Goal: Information Seeking & Learning: Learn about a topic

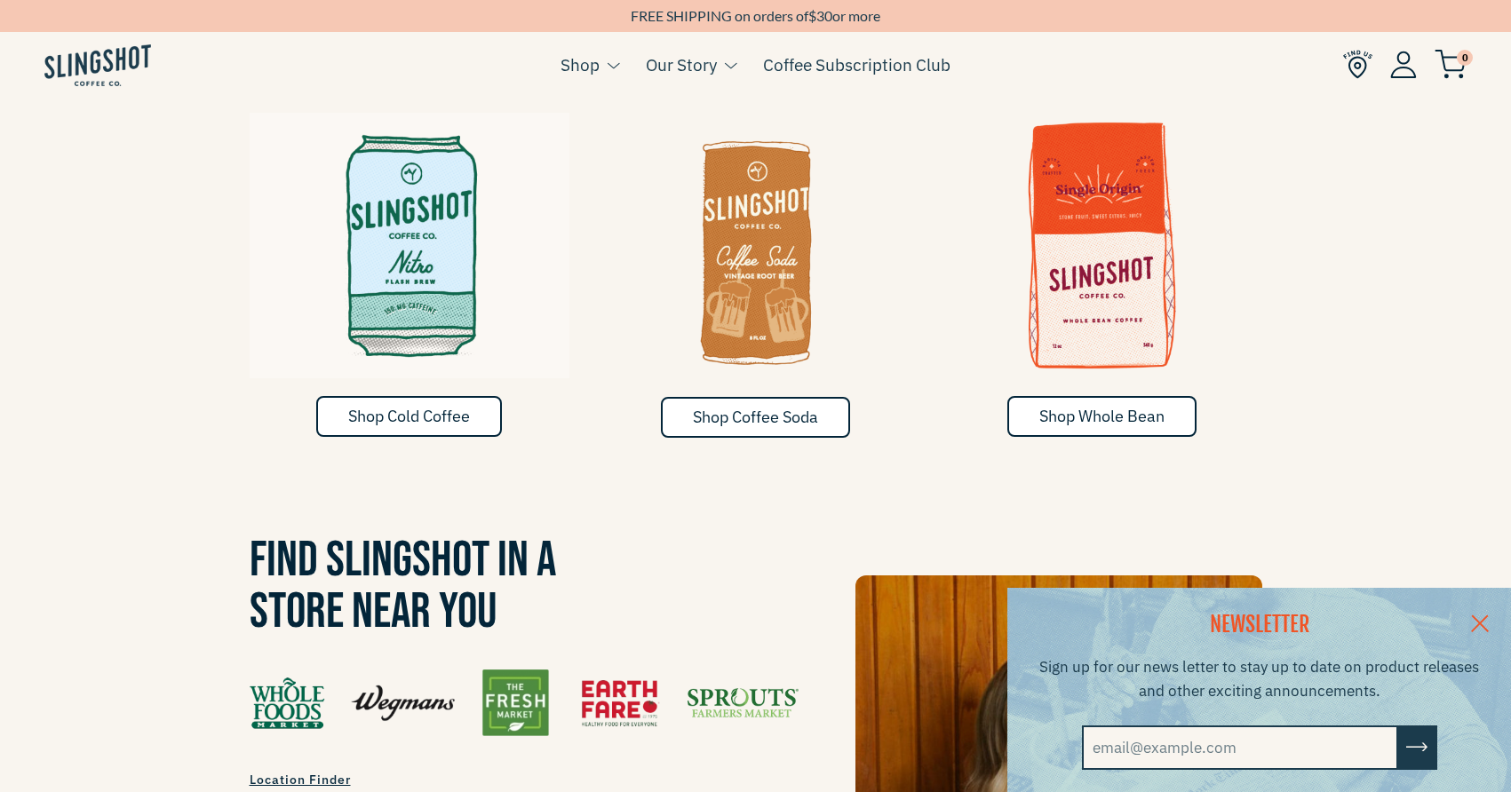
scroll to position [1105, 0]
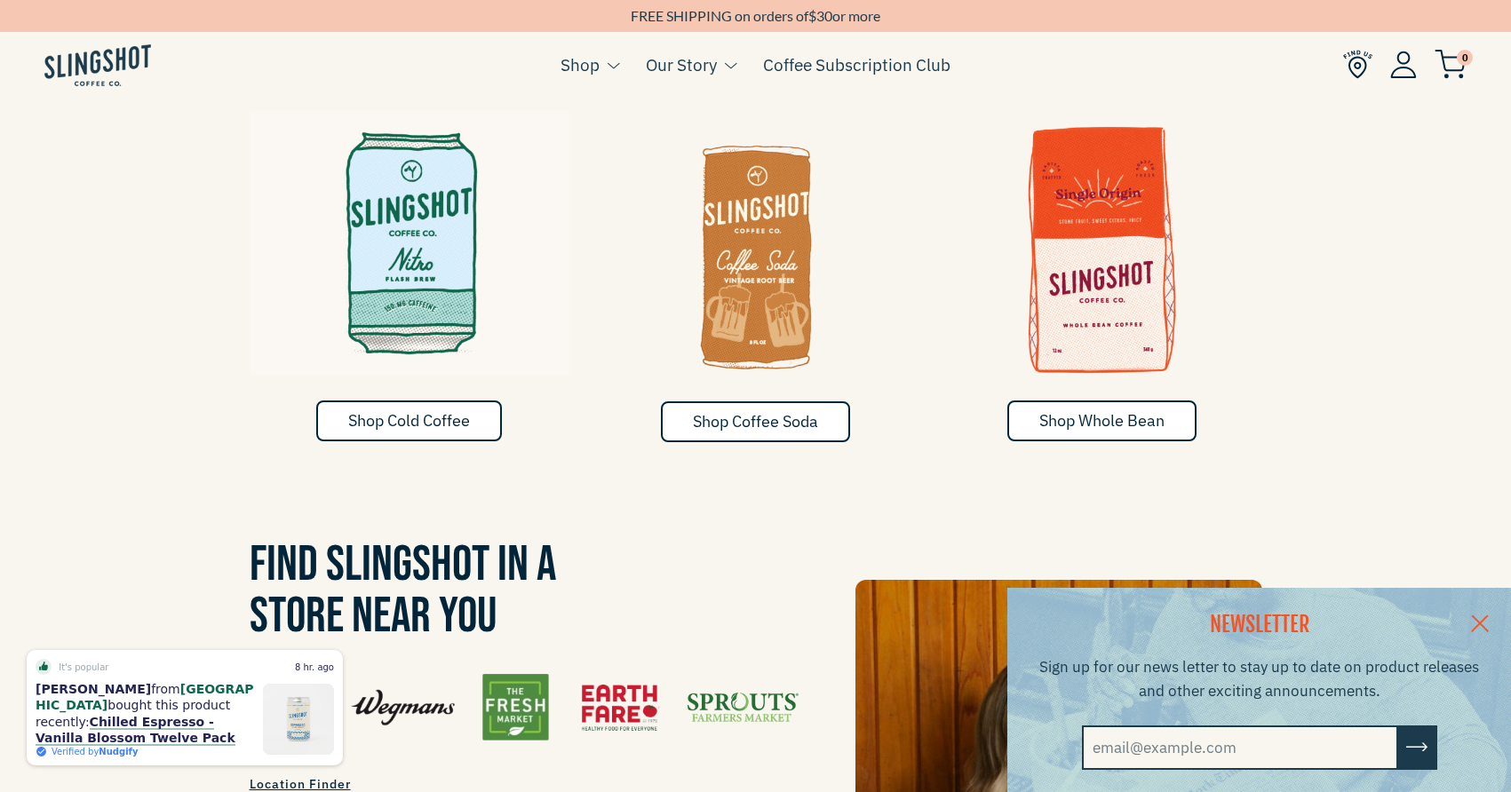
click at [433, 263] on img at bounding box center [410, 243] width 320 height 266
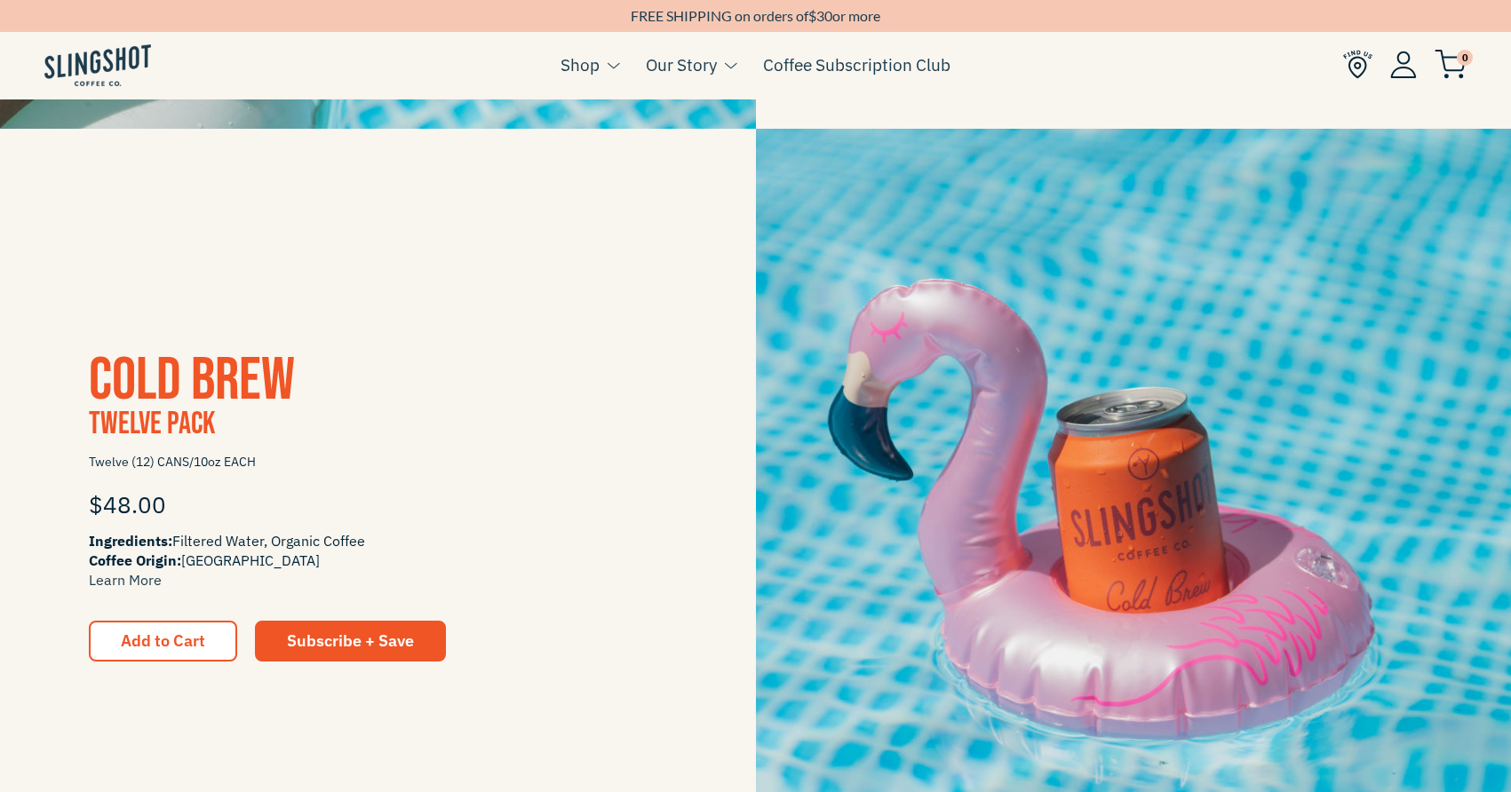
scroll to position [1825, 0]
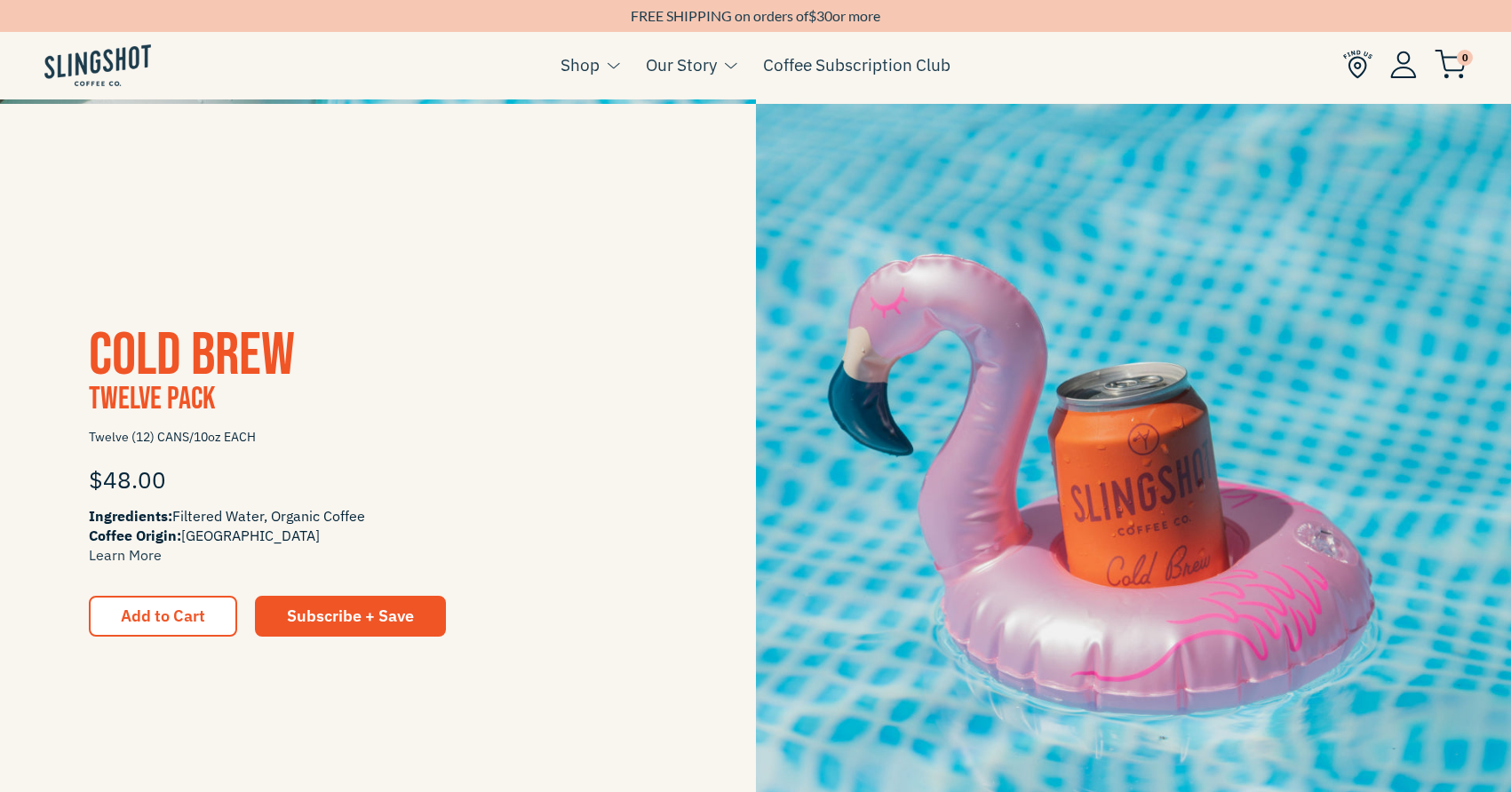
click at [940, 530] on img at bounding box center [1134, 482] width 756 height 756
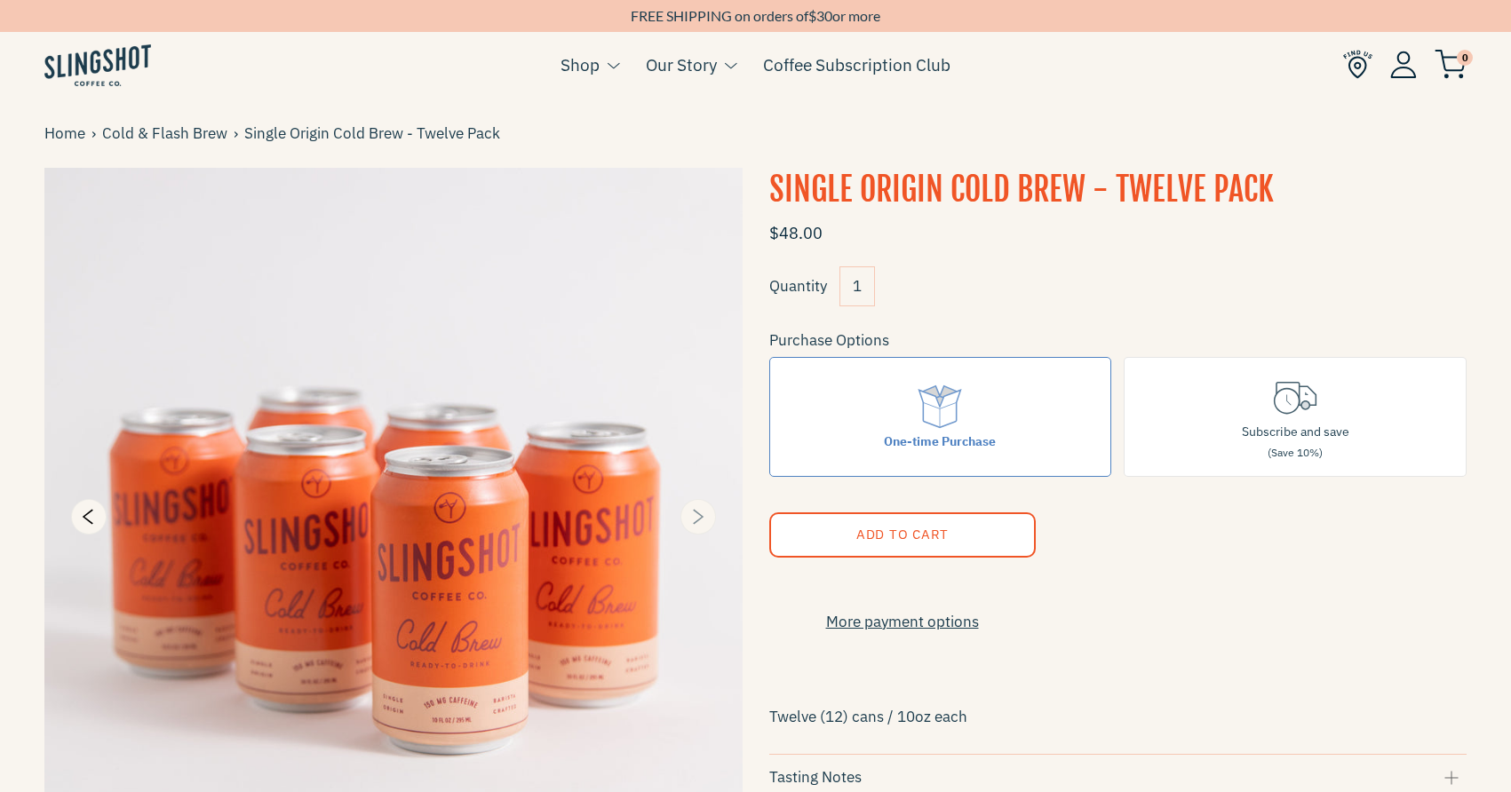
click at [700, 522] on icon "Next" at bounding box center [697, 516] width 21 height 21
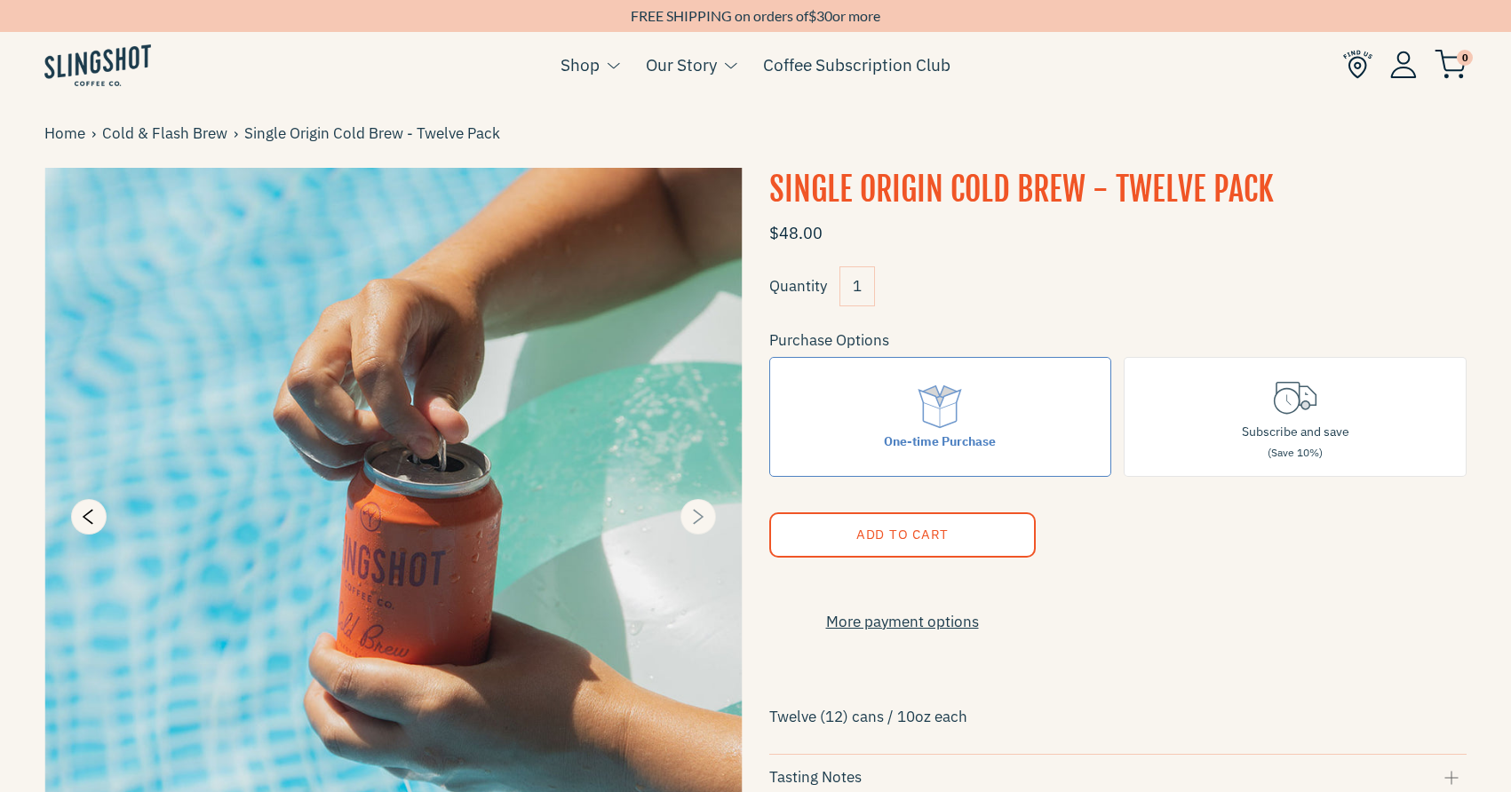
click at [700, 522] on icon "Next" at bounding box center [697, 516] width 21 height 21
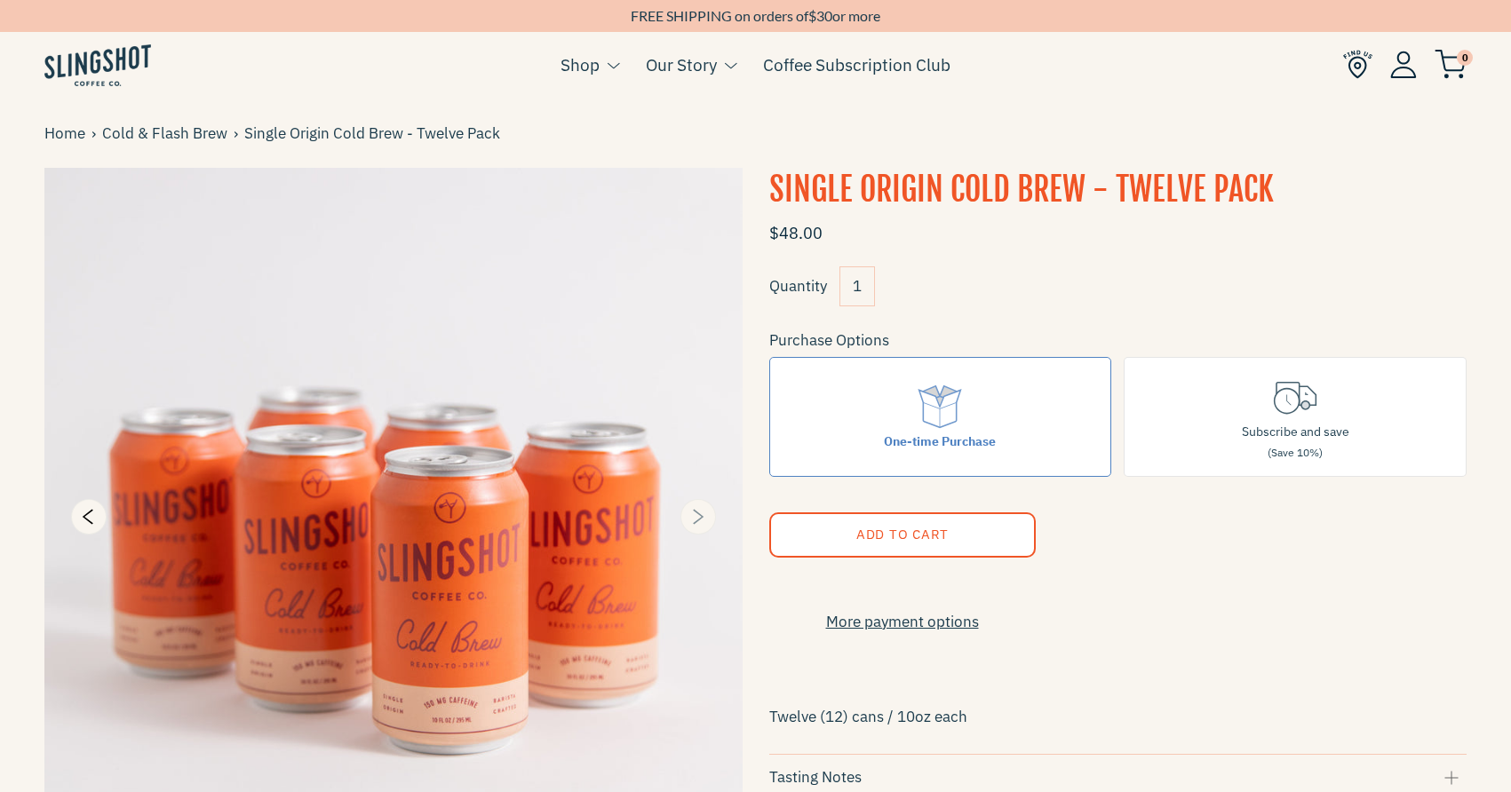
click at [700, 522] on icon "Next" at bounding box center [697, 516] width 21 height 21
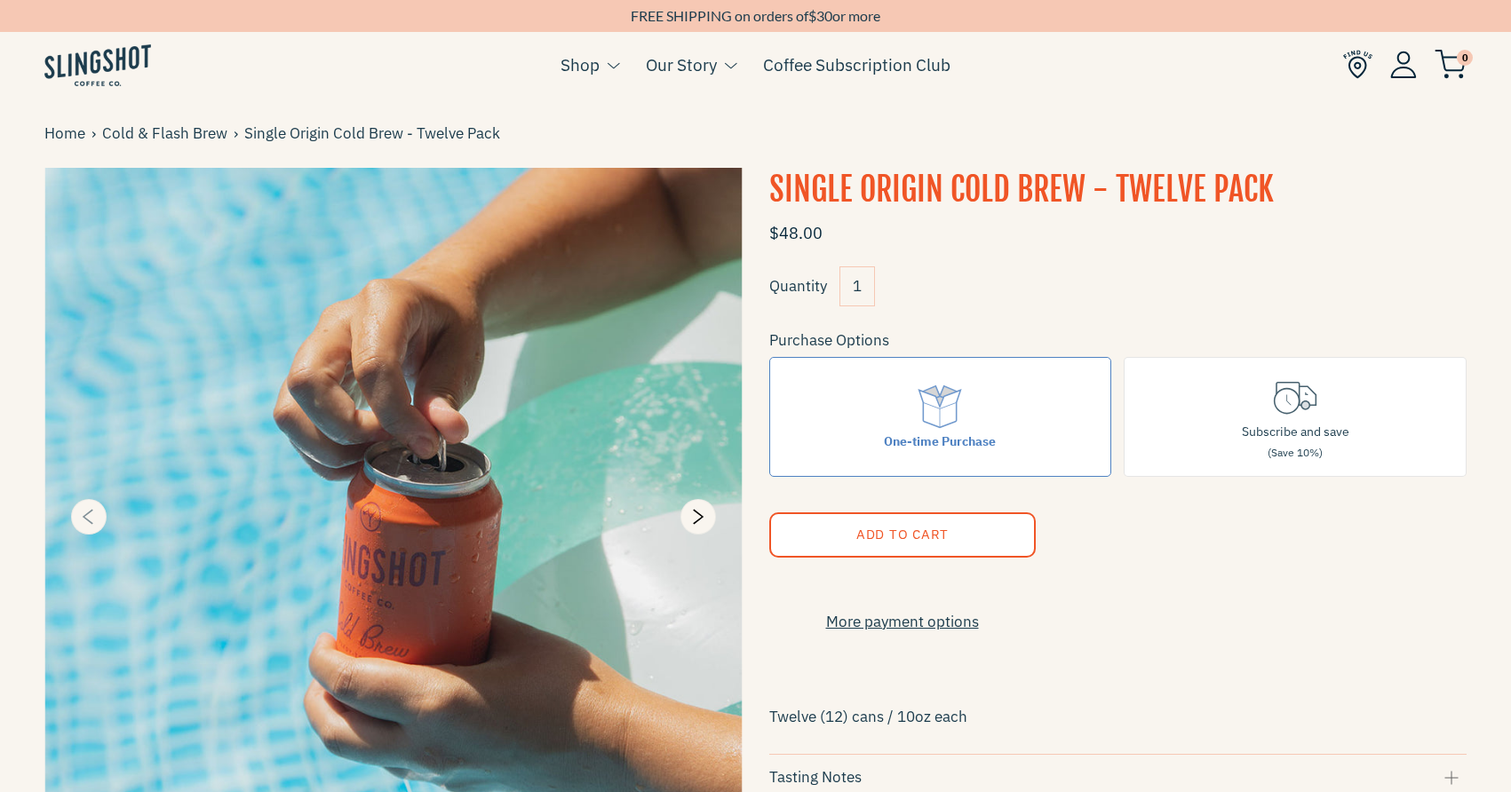
click at [78, 520] on icon "Previous" at bounding box center [88, 516] width 21 height 21
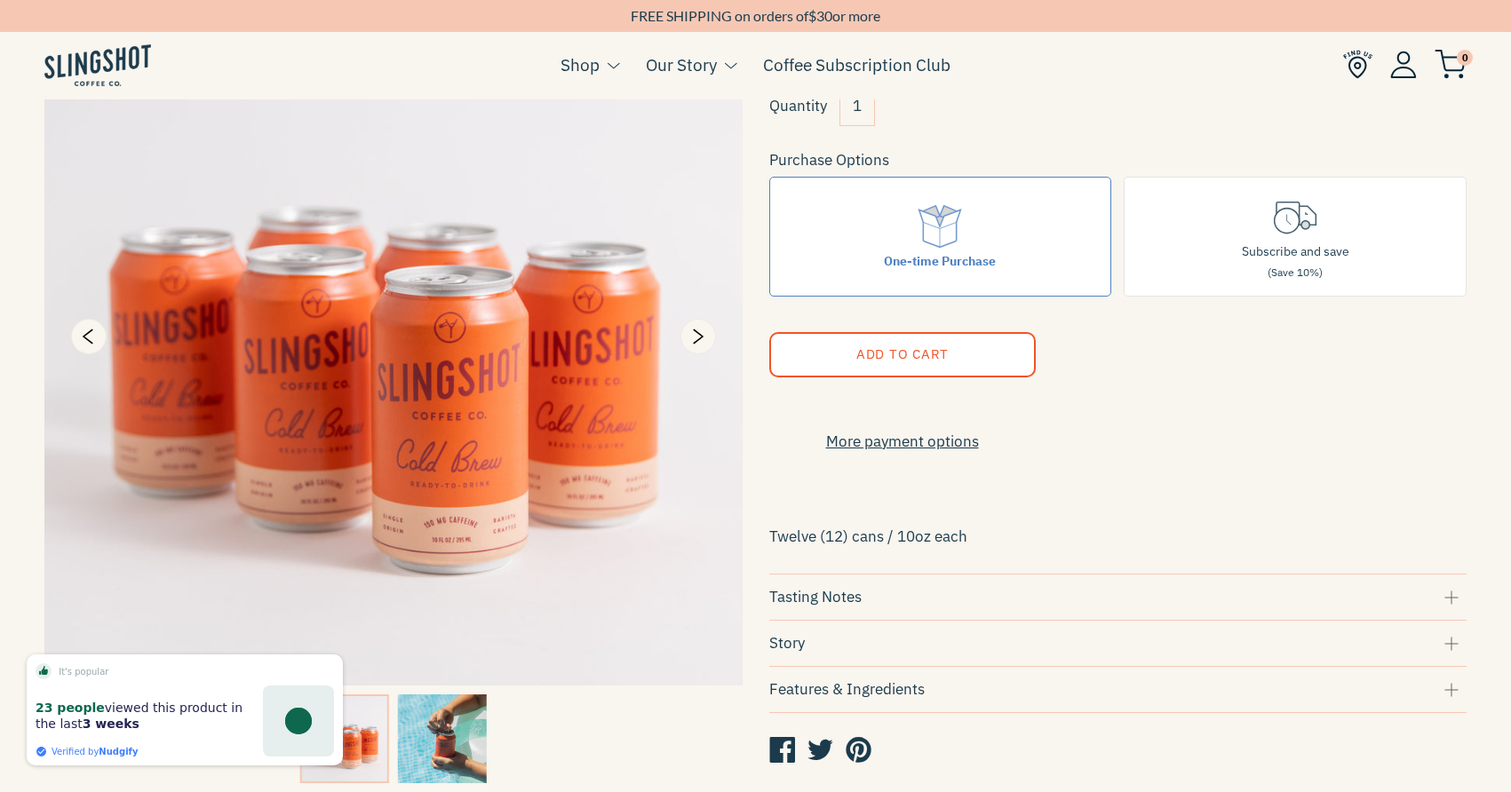
scroll to position [199, 0]
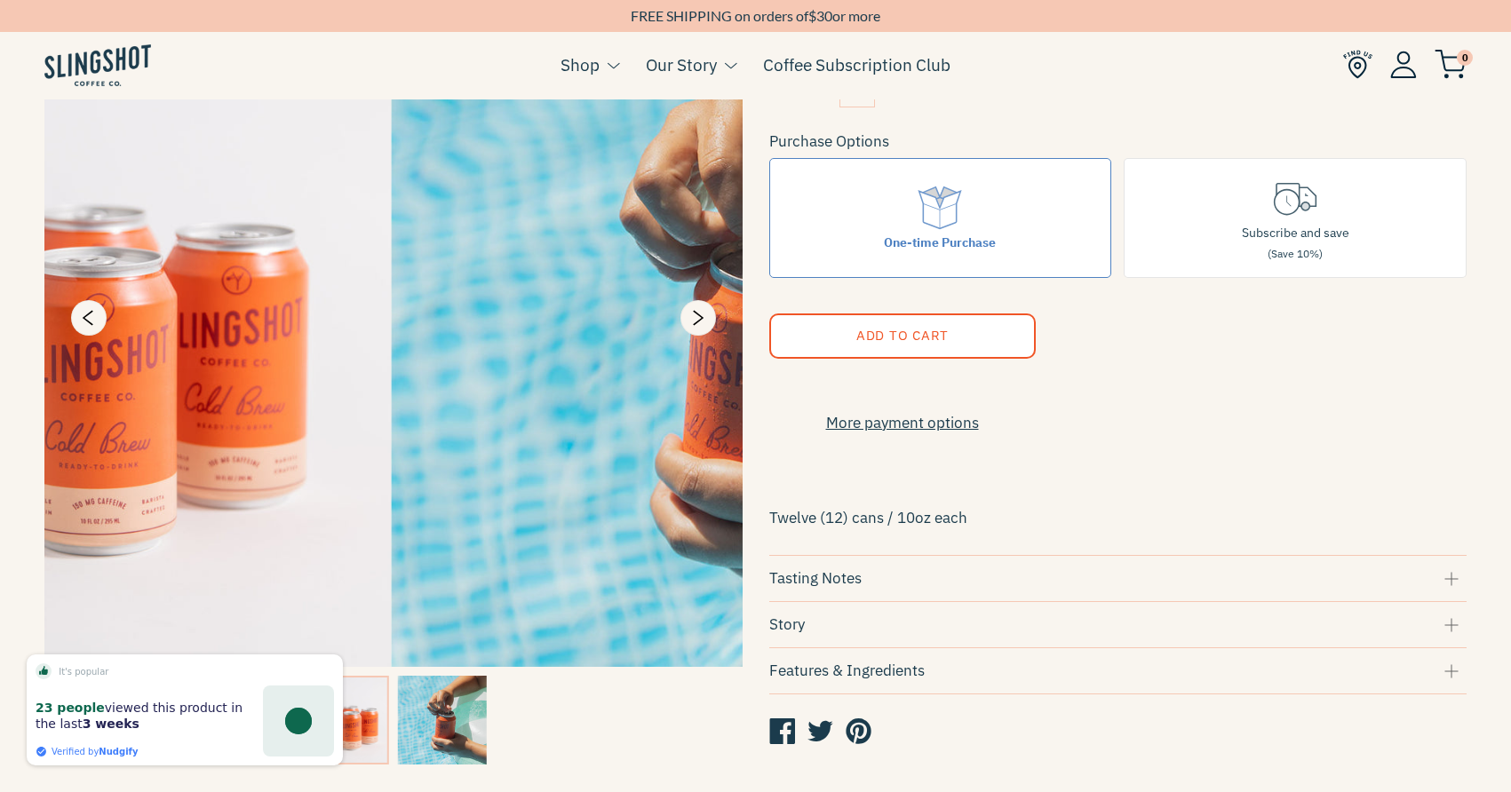
click at [35, 477] on div at bounding box center [380, 371] width 725 height 805
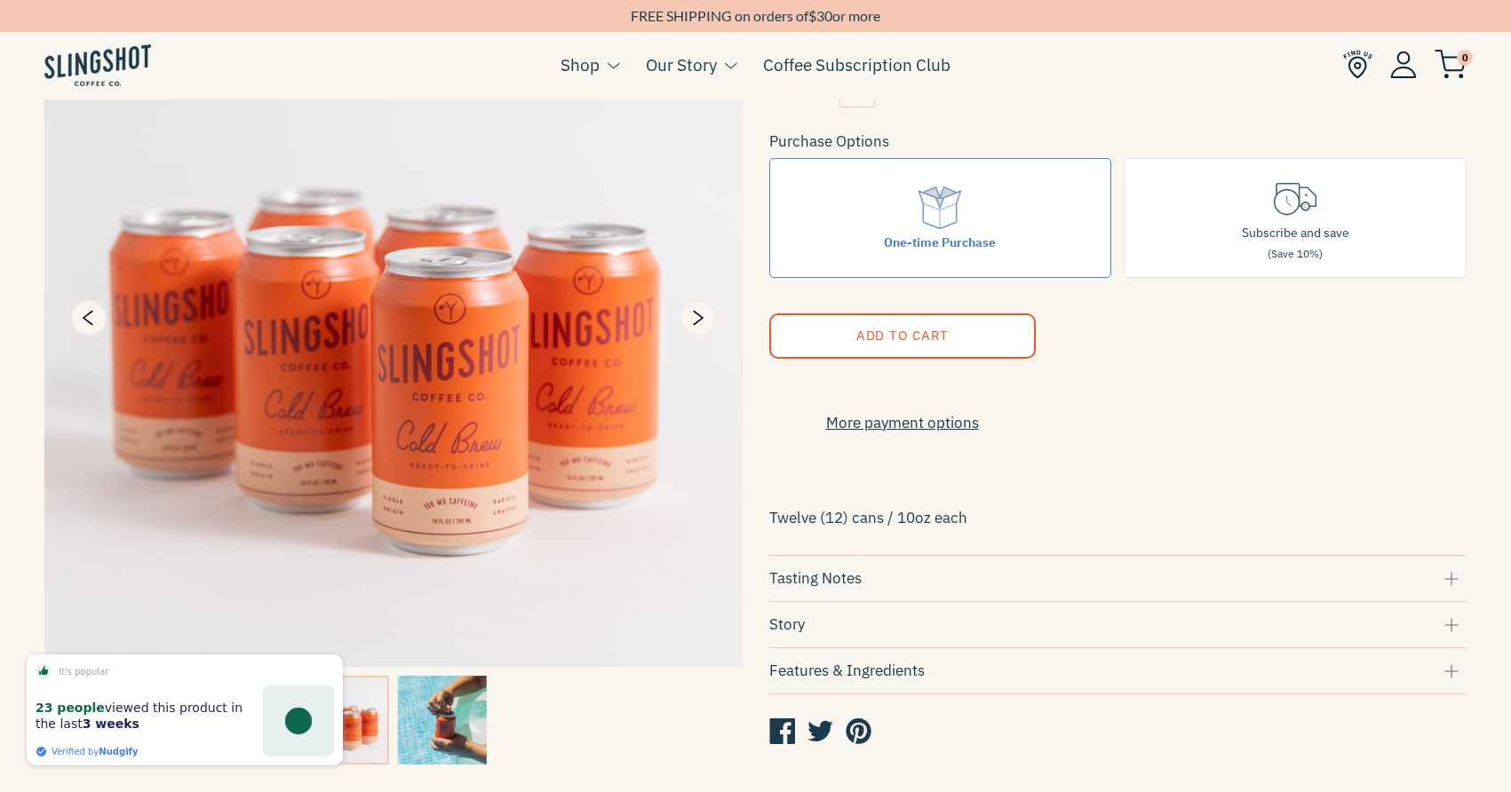
click at [295, 324] on img at bounding box center [393, 318] width 698 height 698
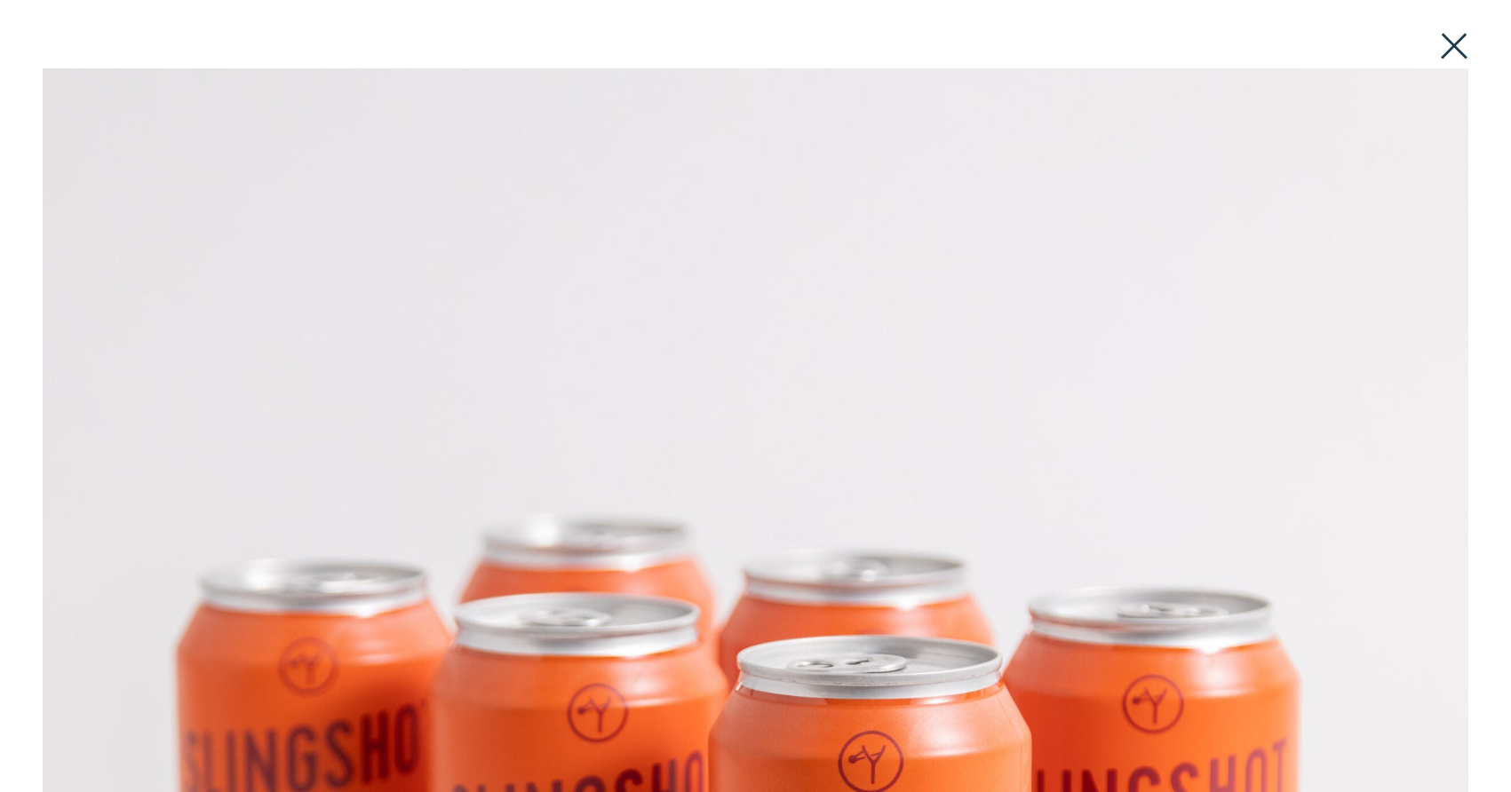
click at [1465, 52] on button at bounding box center [1453, 46] width 39 height 39
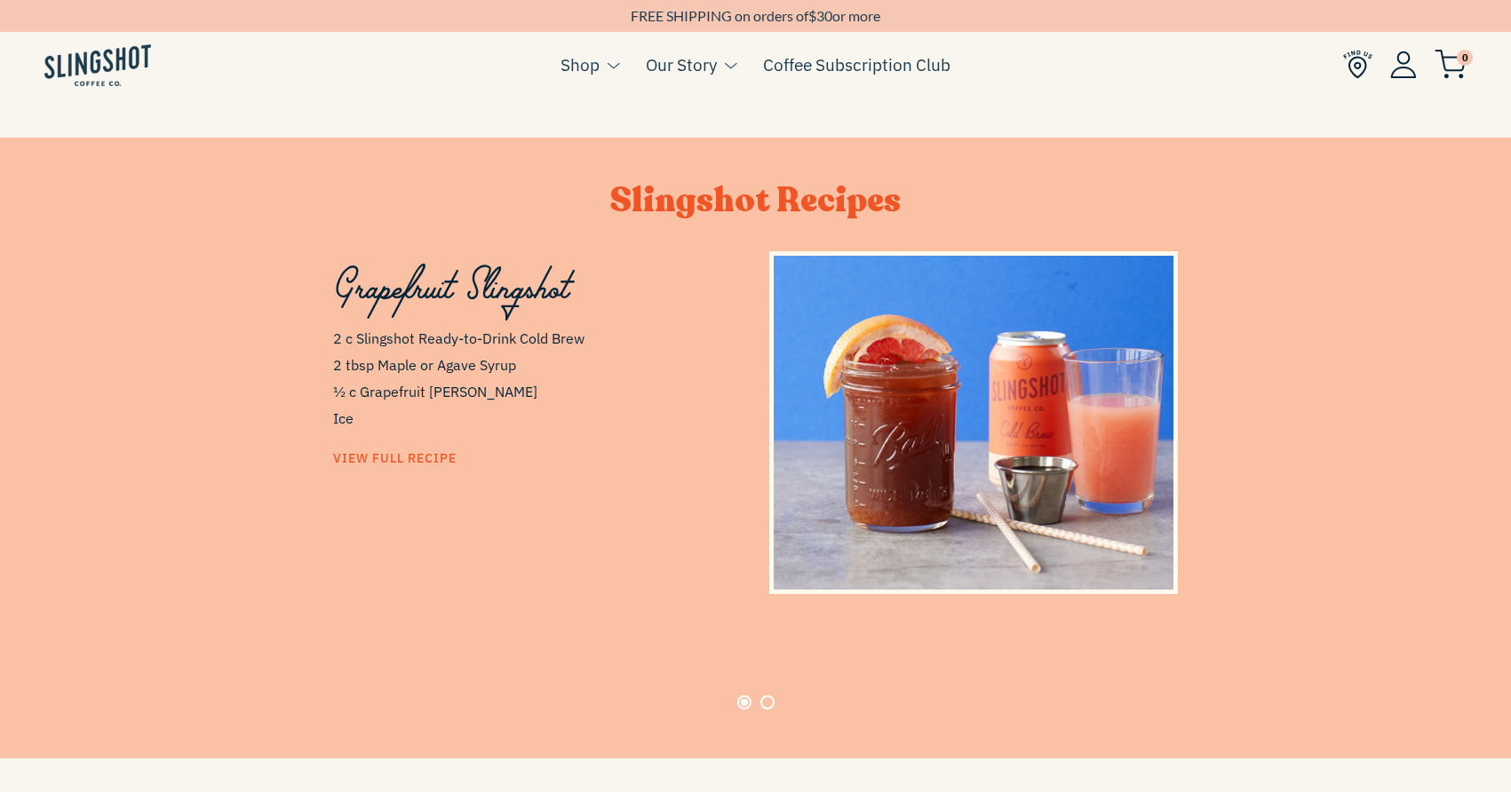
scroll to position [880, 0]
click at [770, 696] on div at bounding box center [756, 702] width 1013 height 14
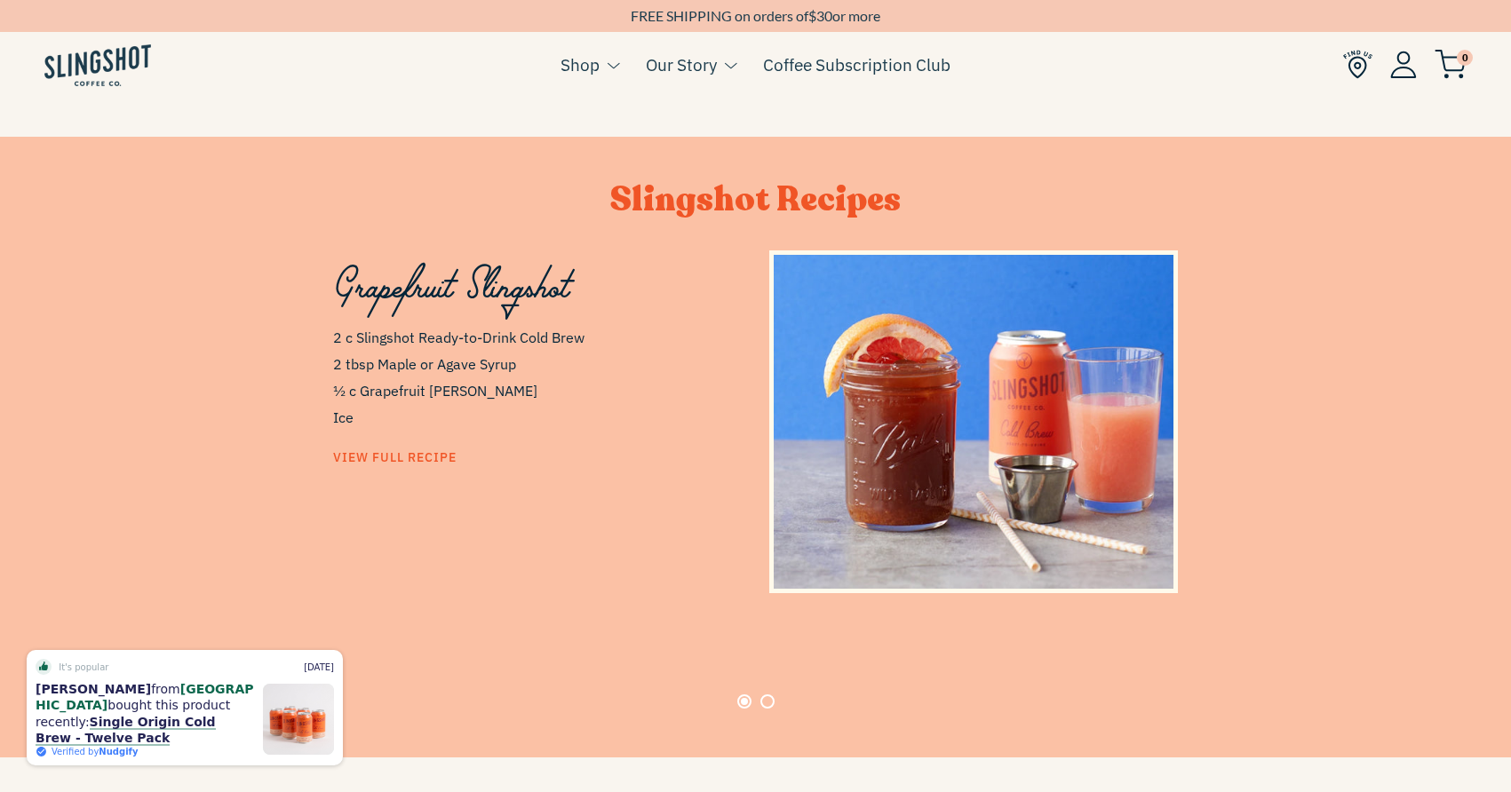
click at [764, 695] on button "Page 2" at bounding box center [767, 702] width 14 height 14
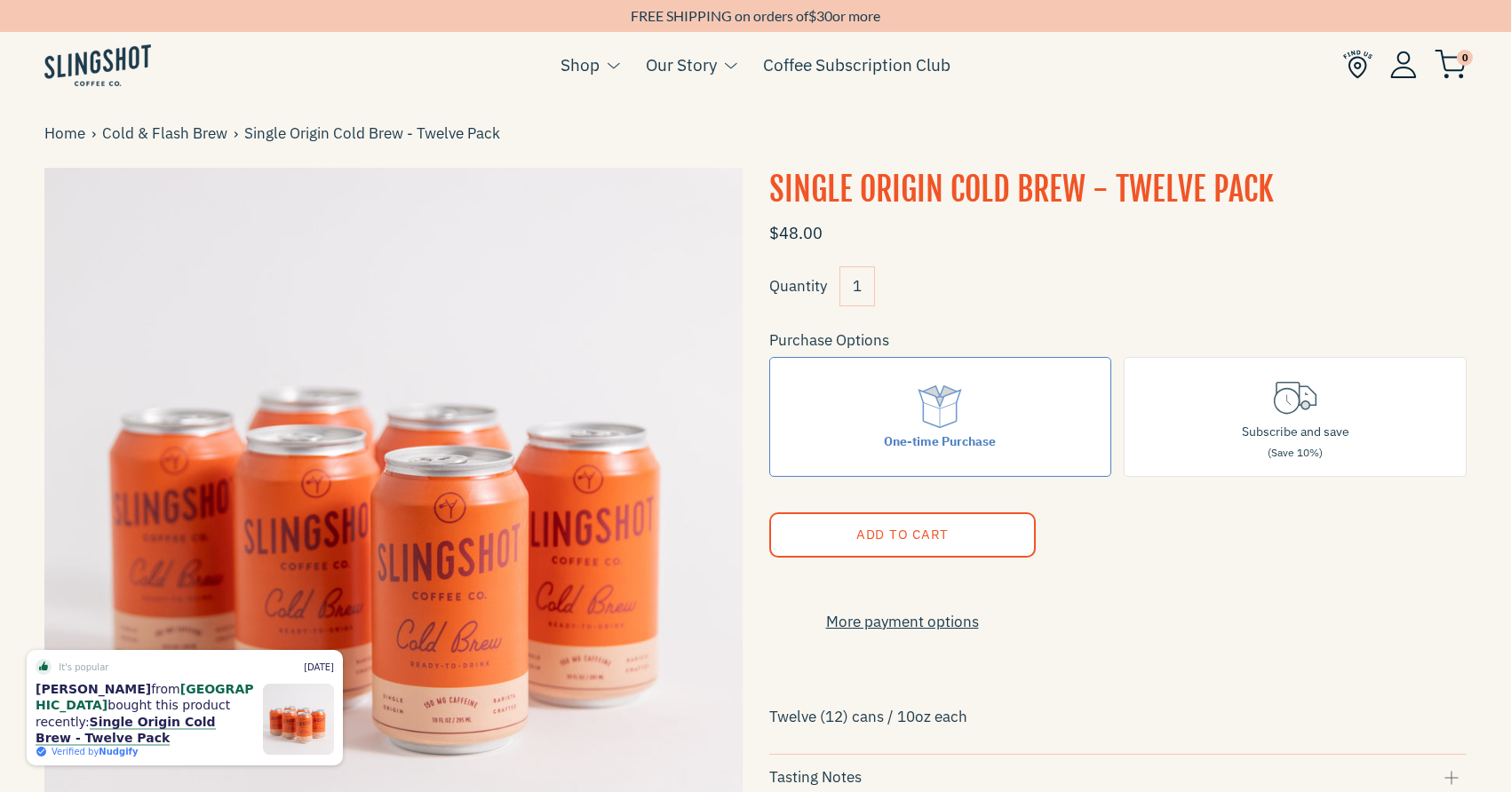
scroll to position [0, 0]
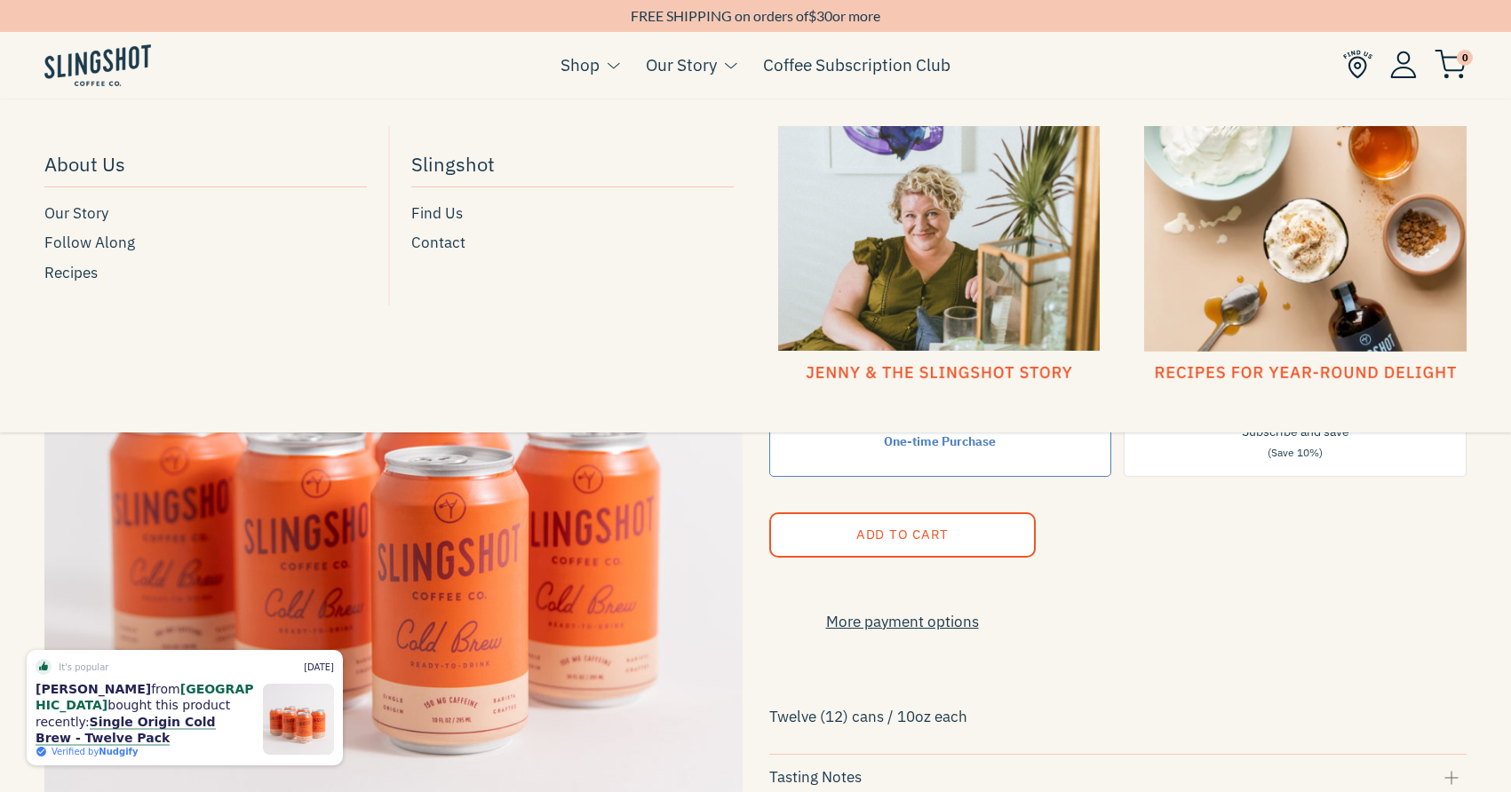
click at [695, 68] on link "Our Story" at bounding box center [681, 65] width 71 height 27
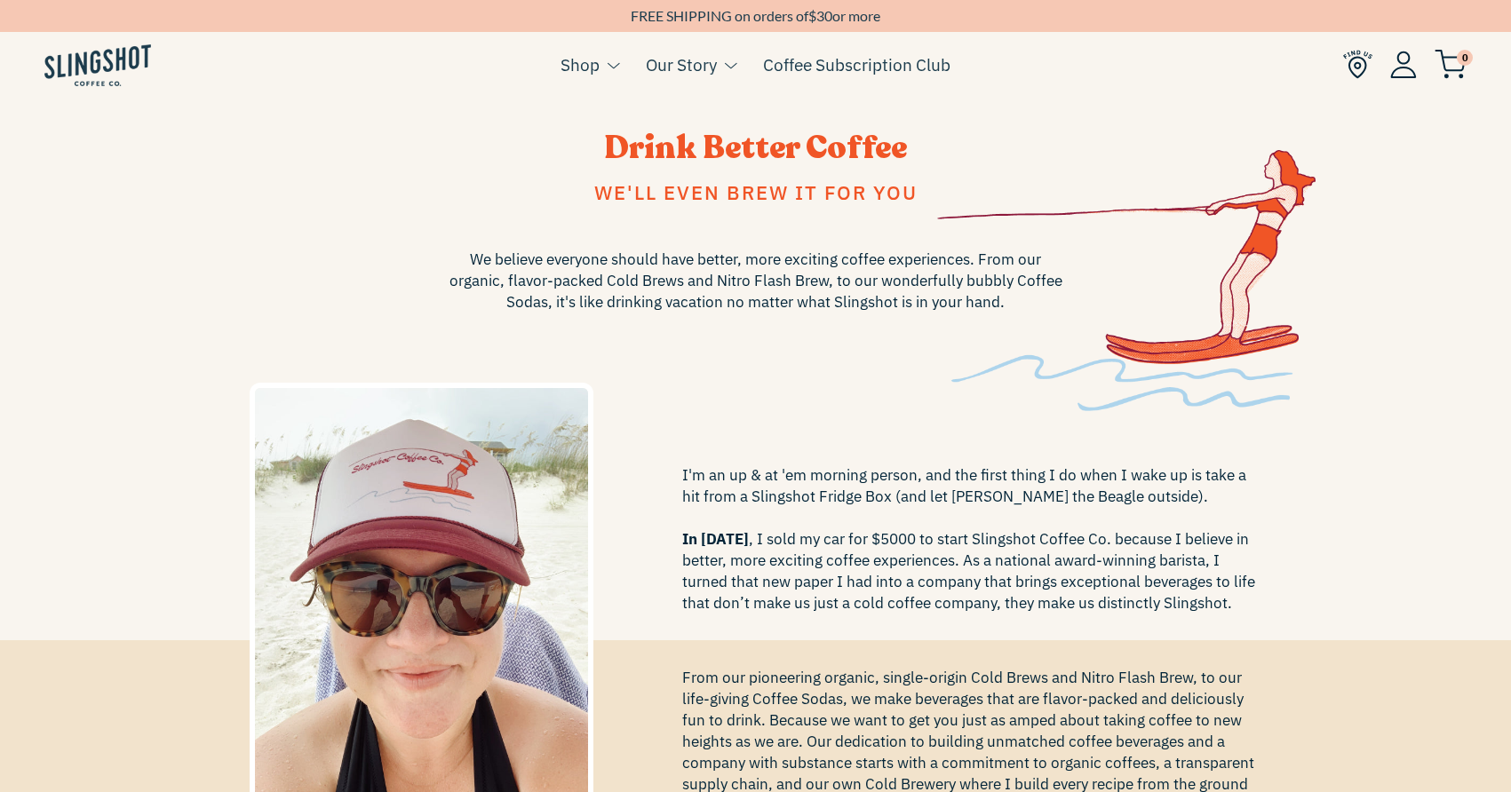
click at [736, 150] on span "Drink Better Coffee" at bounding box center [755, 148] width 303 height 44
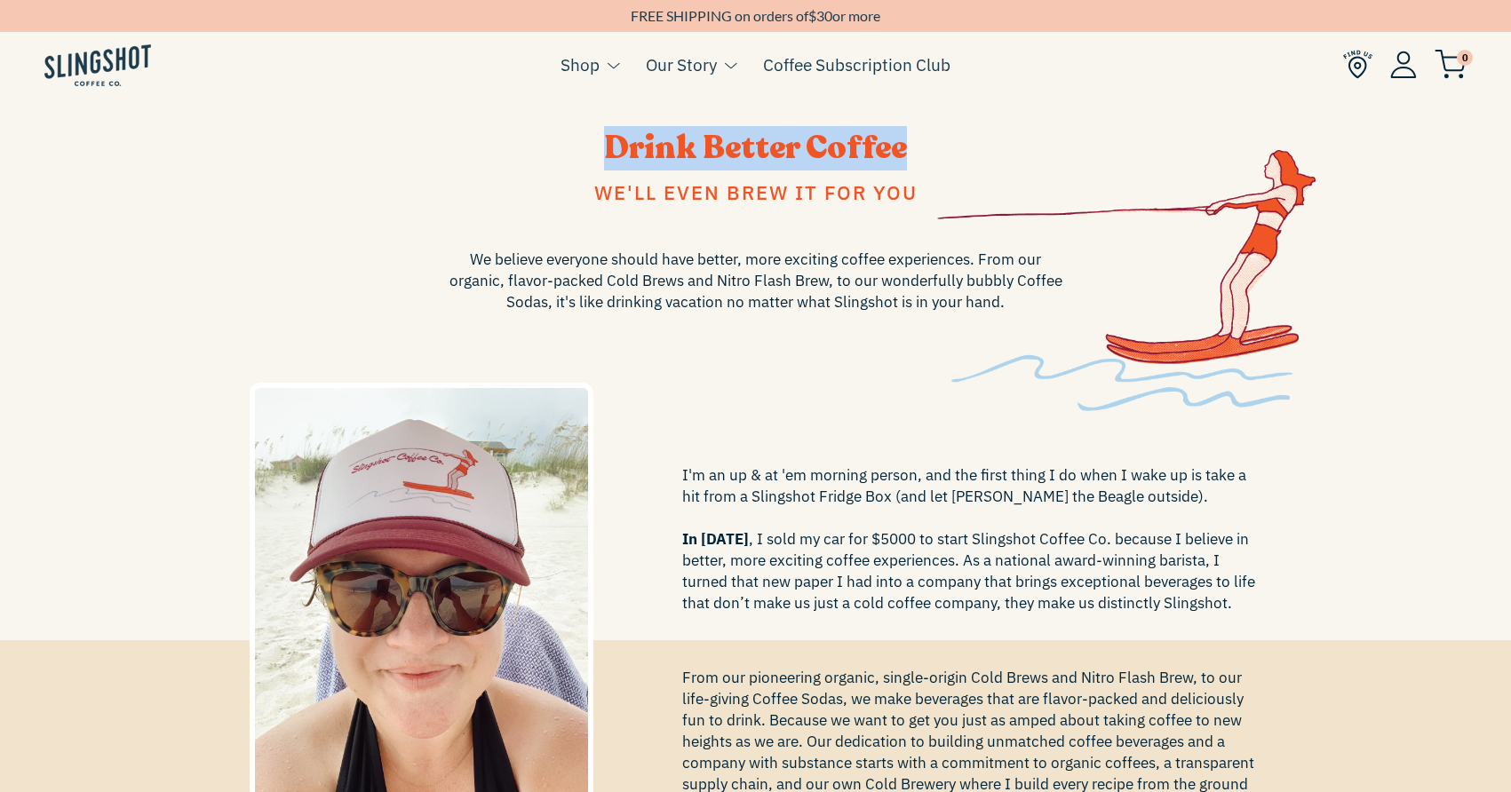
click at [736, 150] on span "Drink Better Coffee" at bounding box center [755, 148] width 303 height 44
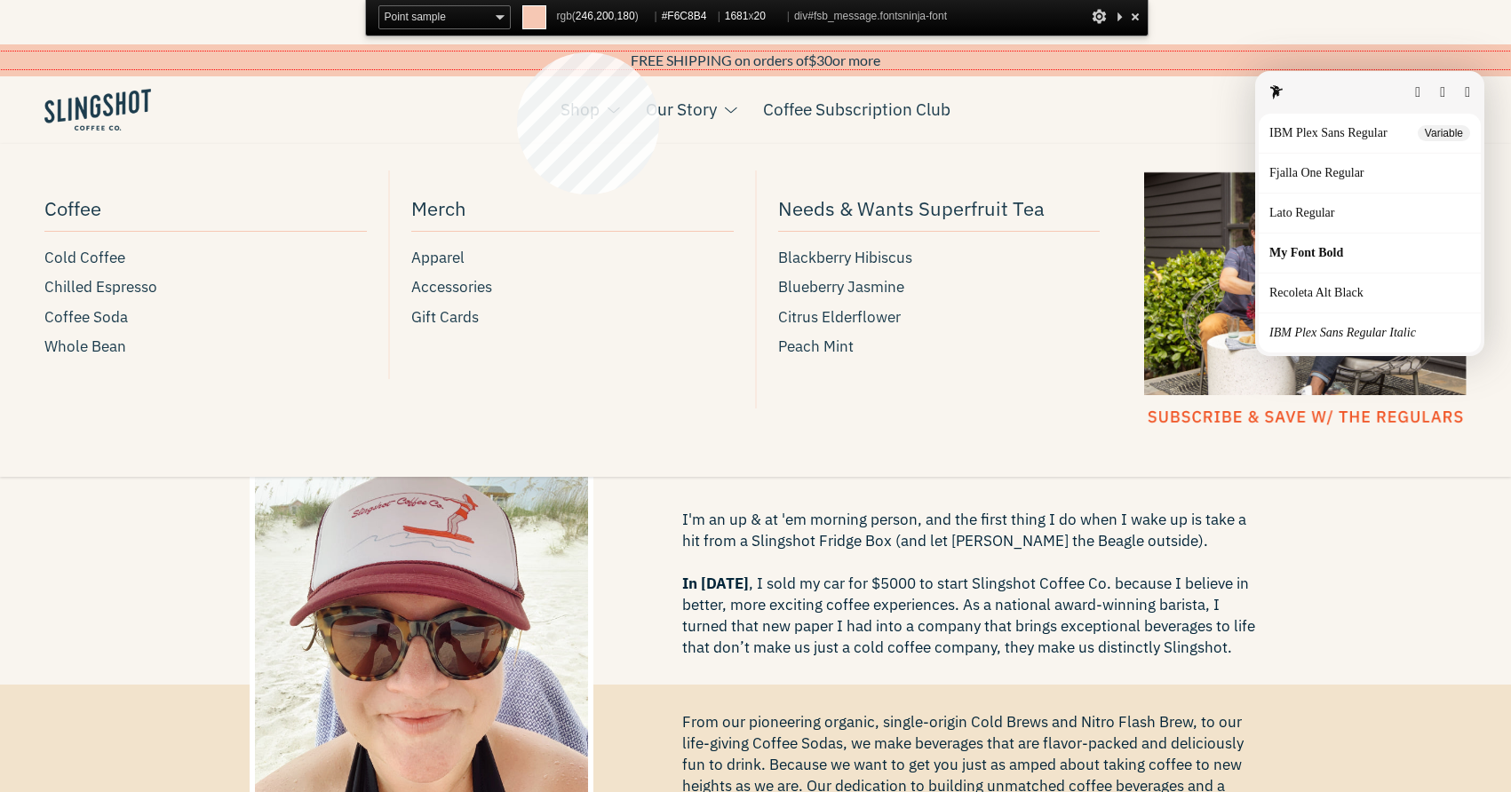
copy span "Drink Better Coffee"
click at [517, 52] on div "FREE SHIPPING on orders of $ 30 or more" at bounding box center [755, 61] width 1511 height 18
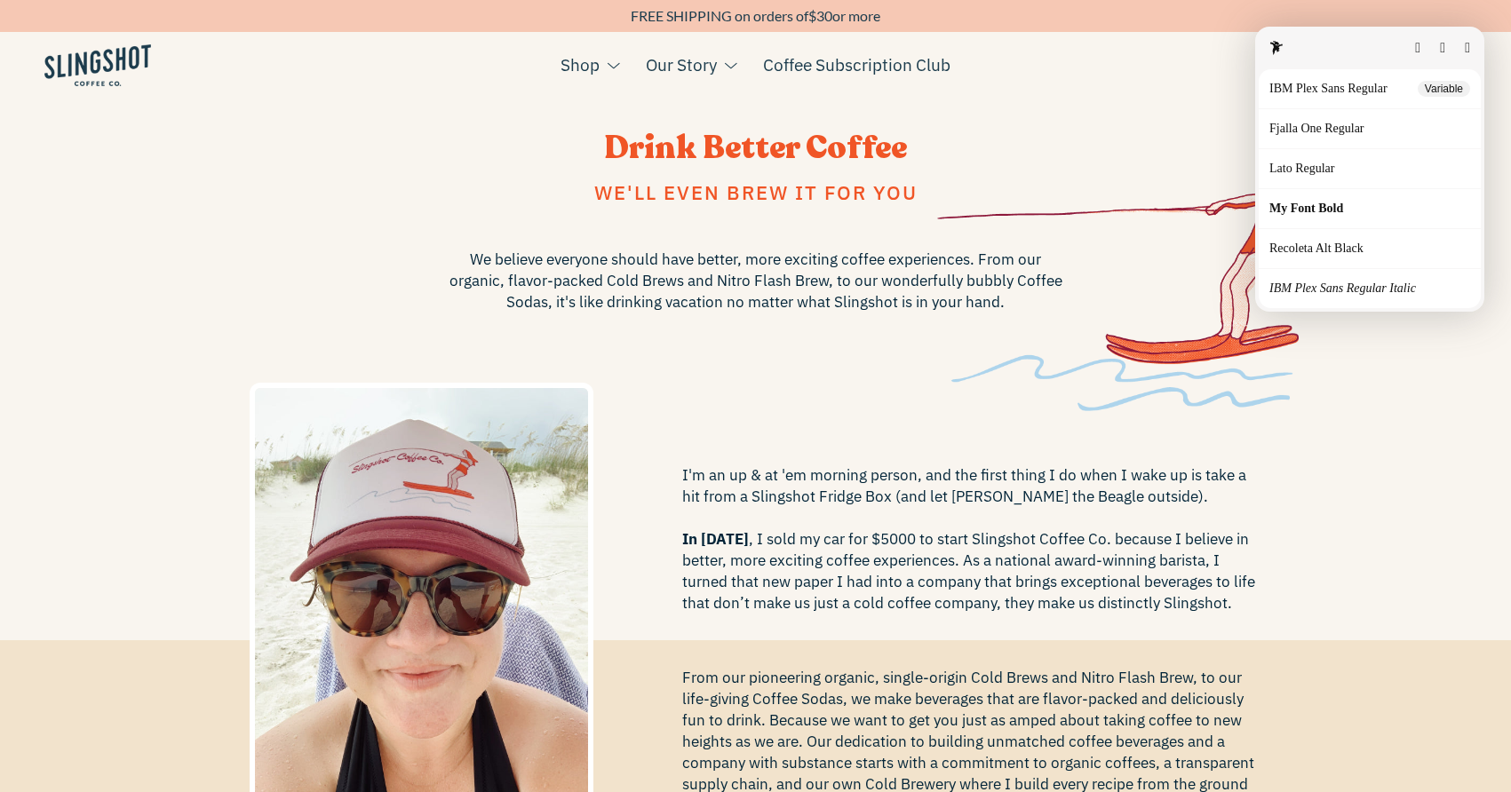
click at [1465, 52] on button "button" at bounding box center [1467, 48] width 5 height 14
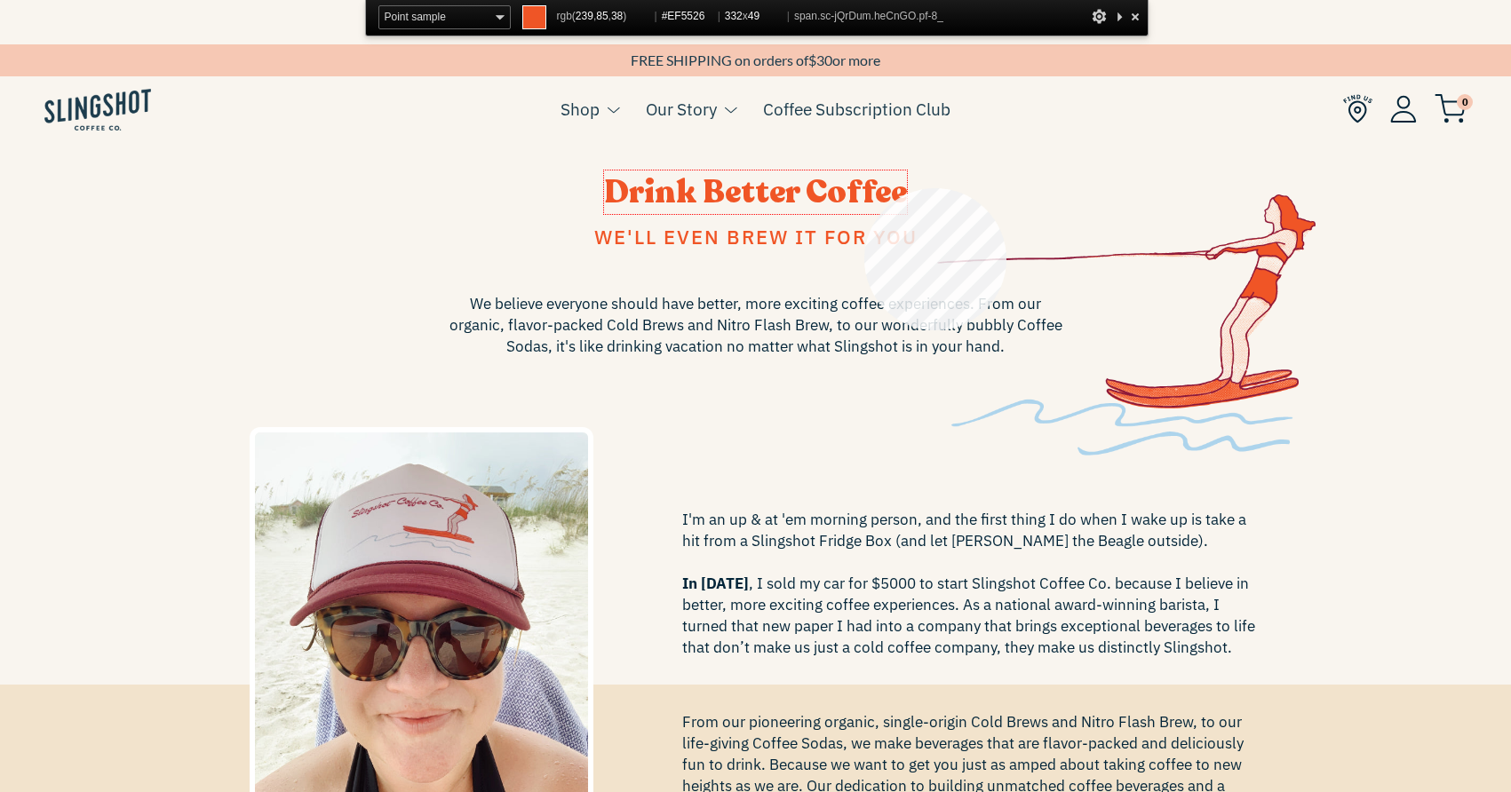
click at [864, 188] on span "Drink Better Coffee" at bounding box center [755, 193] width 303 height 44
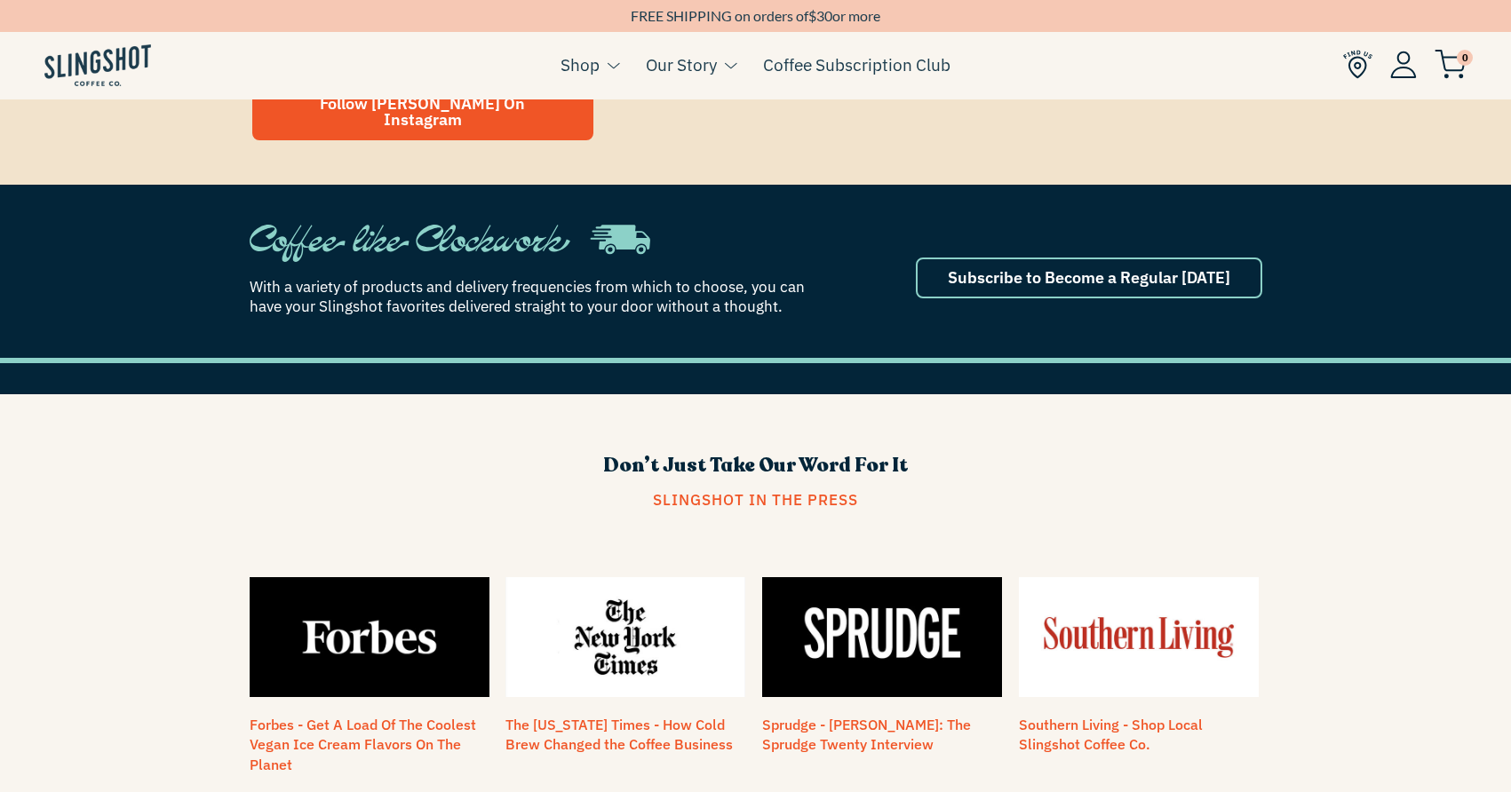
scroll to position [1079, 0]
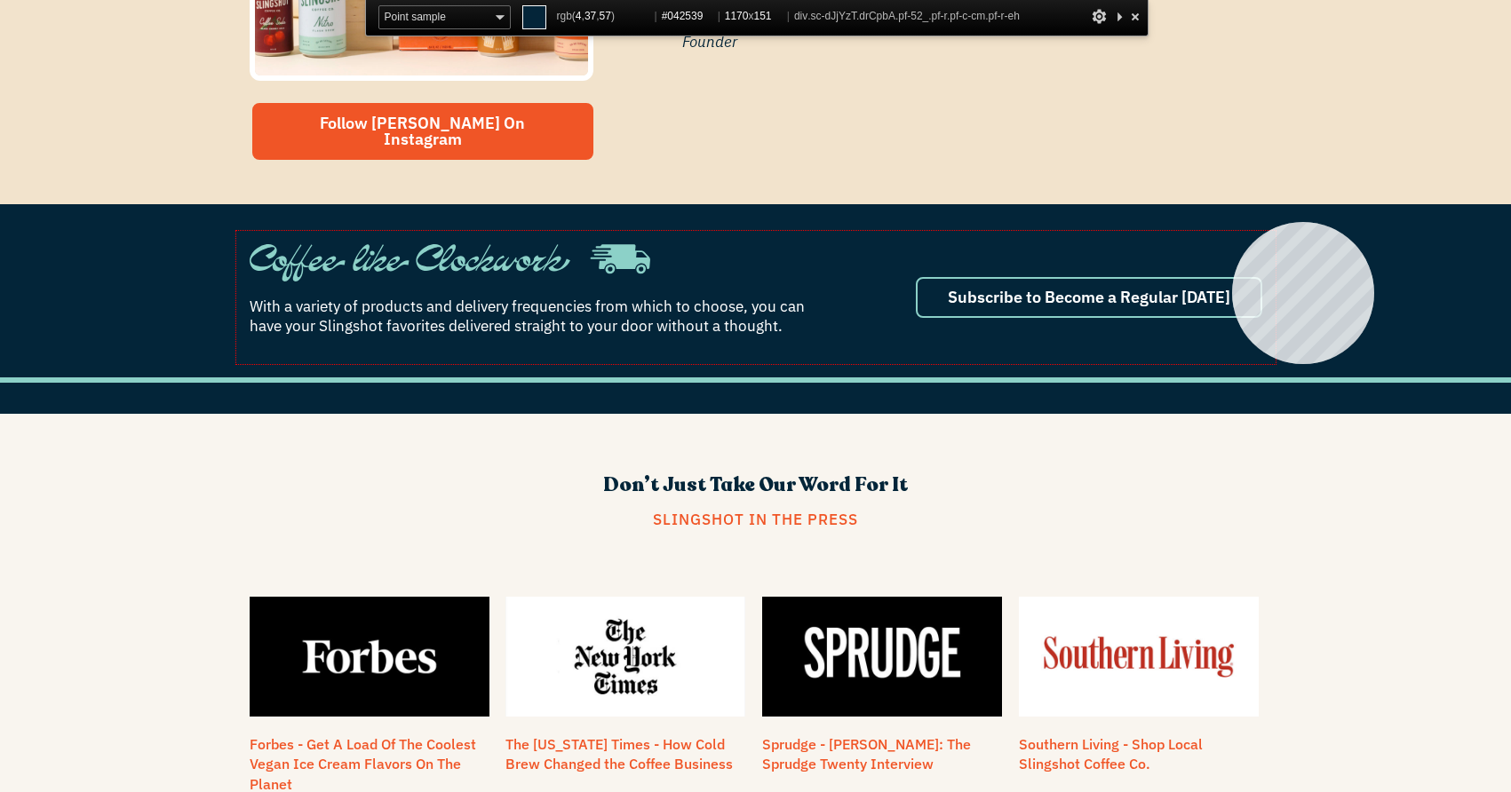
click at [1232, 231] on div "With a variety of products and delivery frequencies from which to choose, you c…" at bounding box center [755, 298] width 1039 height 134
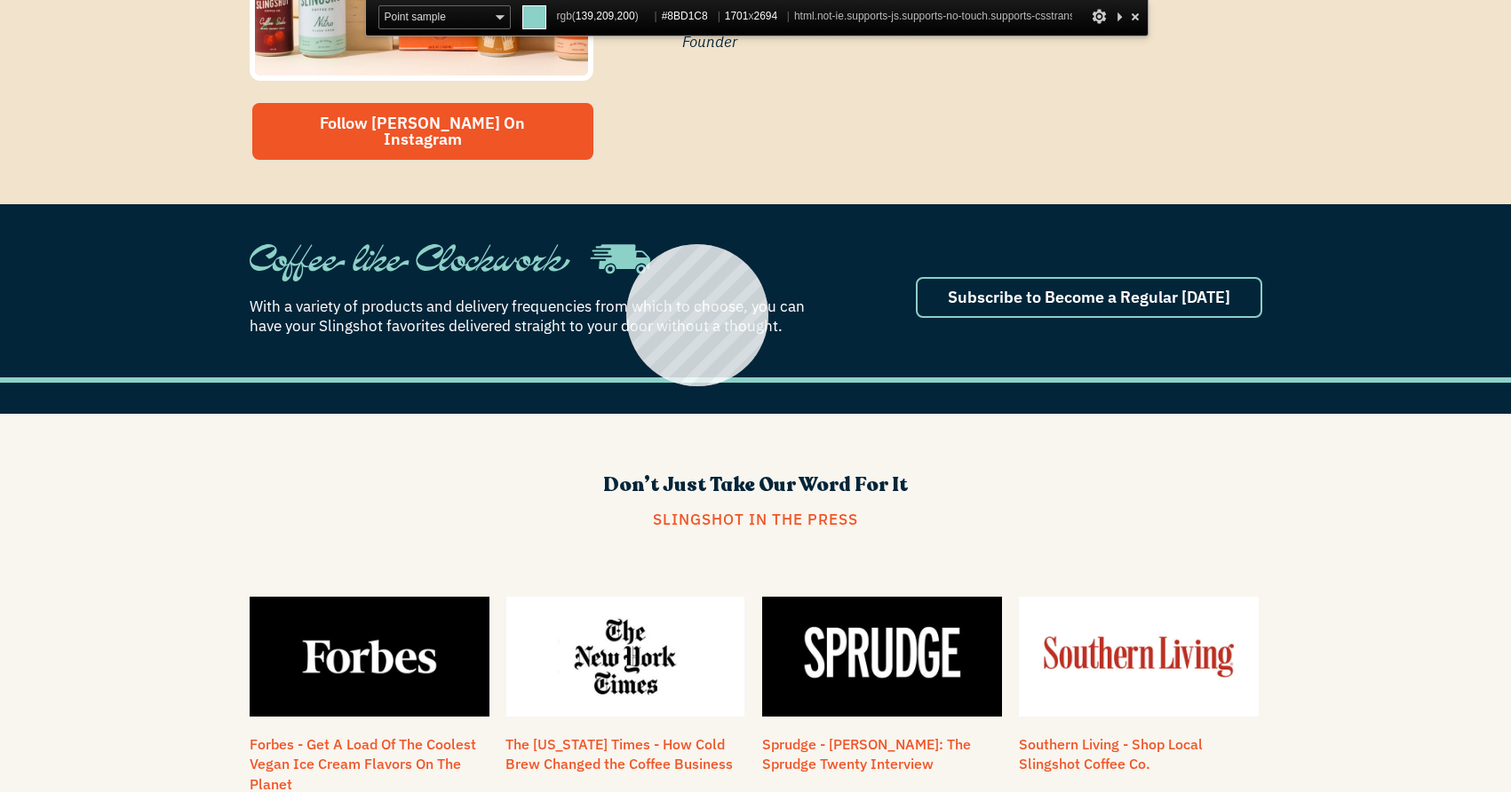
click at [626, 244] on html "Skip to content NEWSLETTER Sign up for our news letter to stay up to date on pr…" at bounding box center [755, 138] width 1511 height 2435
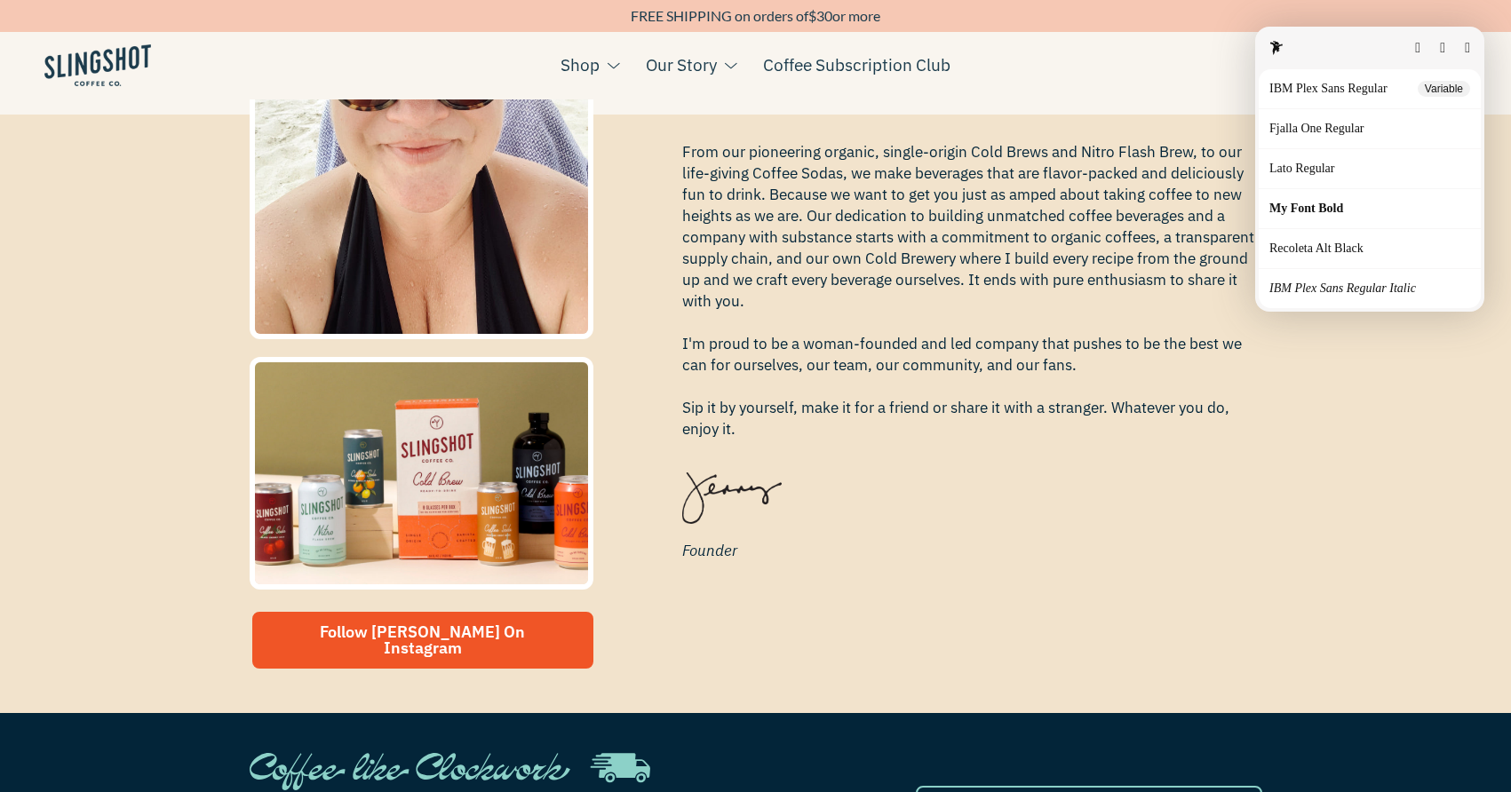
scroll to position [493, 0]
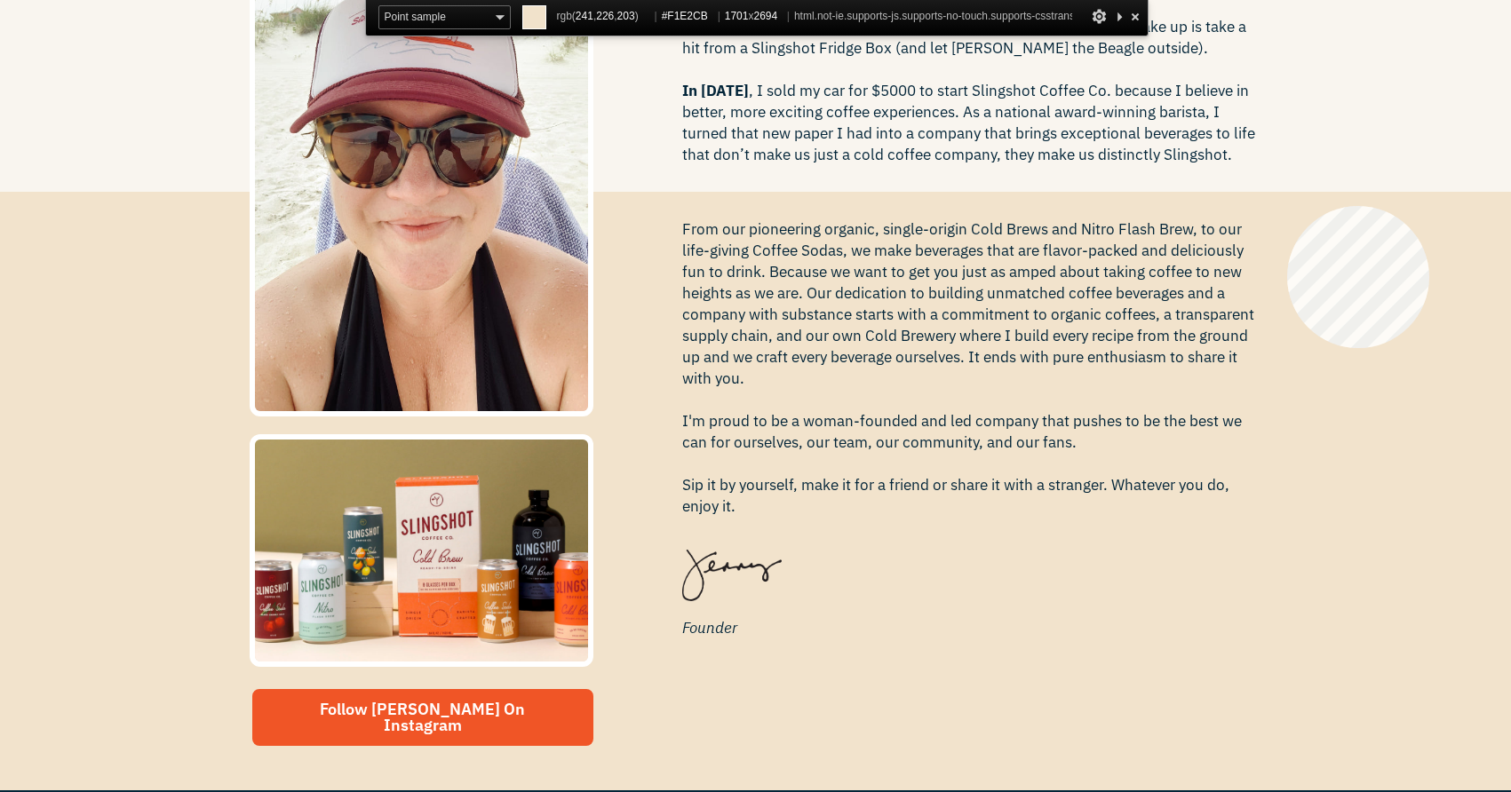
click at [1289, 211] on html "Skip to content NEWSLETTER Sign up for our news letter to stay up to date on pr…" at bounding box center [755, 724] width 1511 height 2435
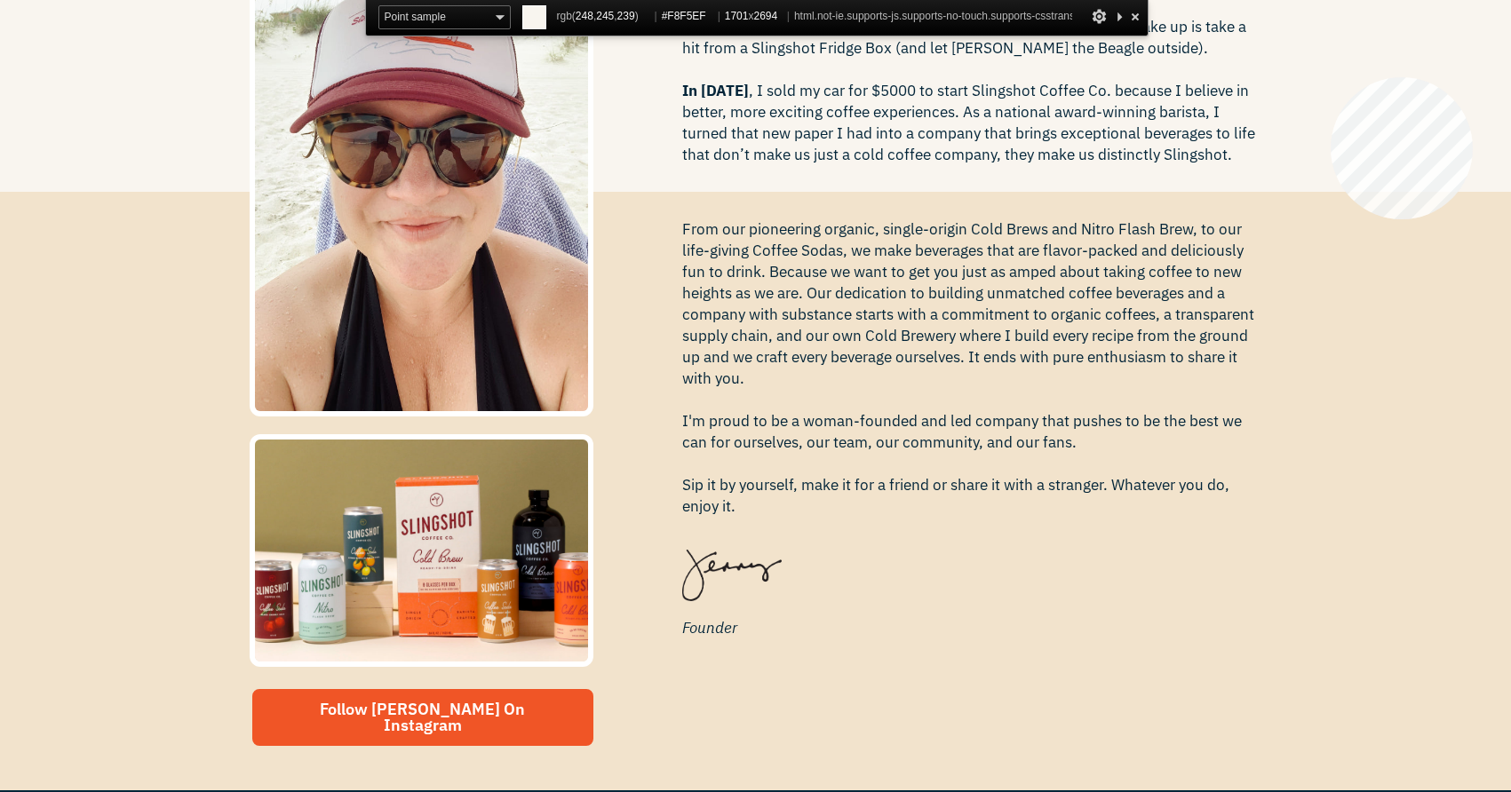
click at [1331, 77] on html "Skip to content NEWSLETTER Sign up for our news letter to stay up to date on pr…" at bounding box center [755, 724] width 1511 height 2435
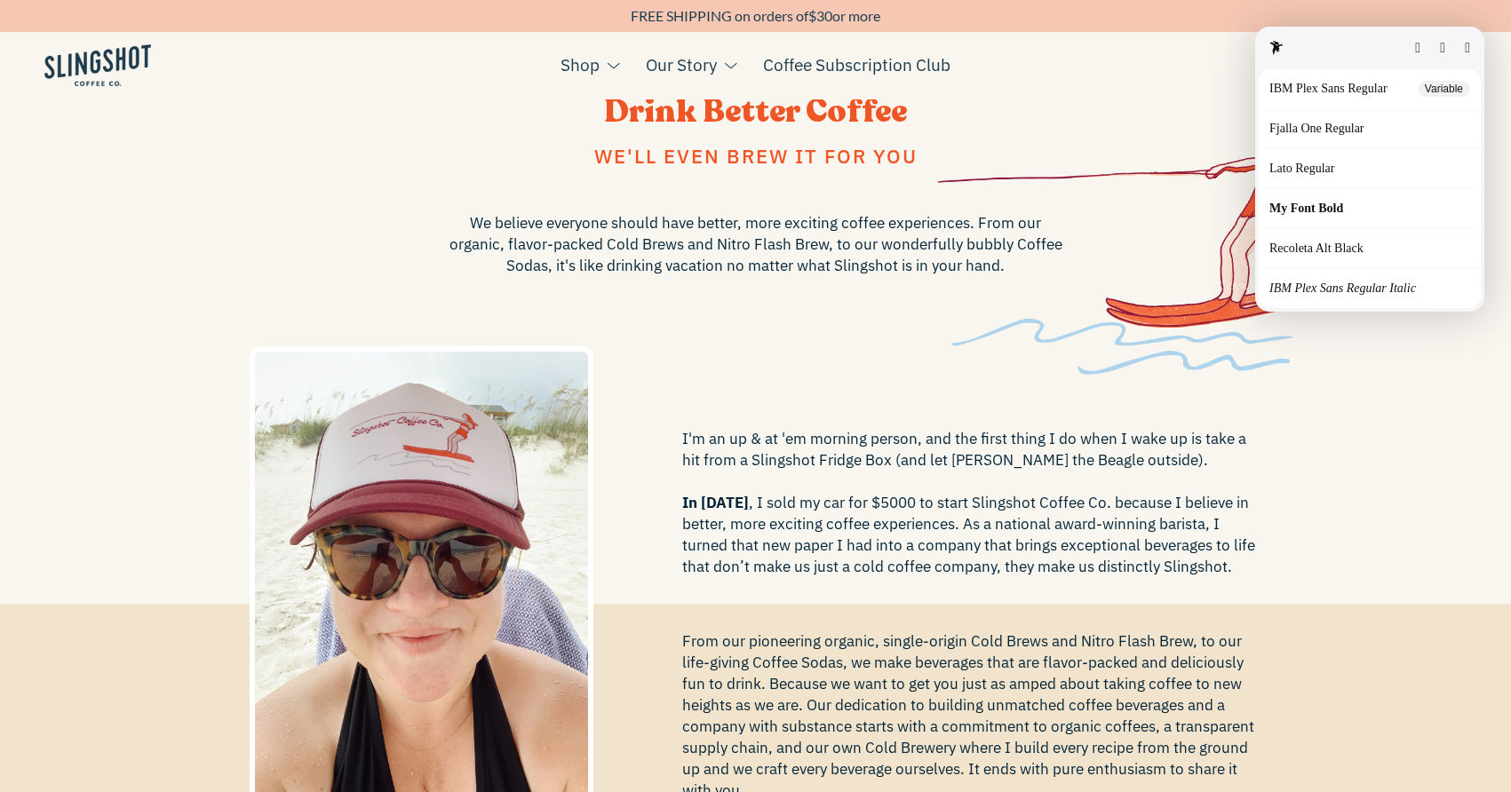
scroll to position [0, 0]
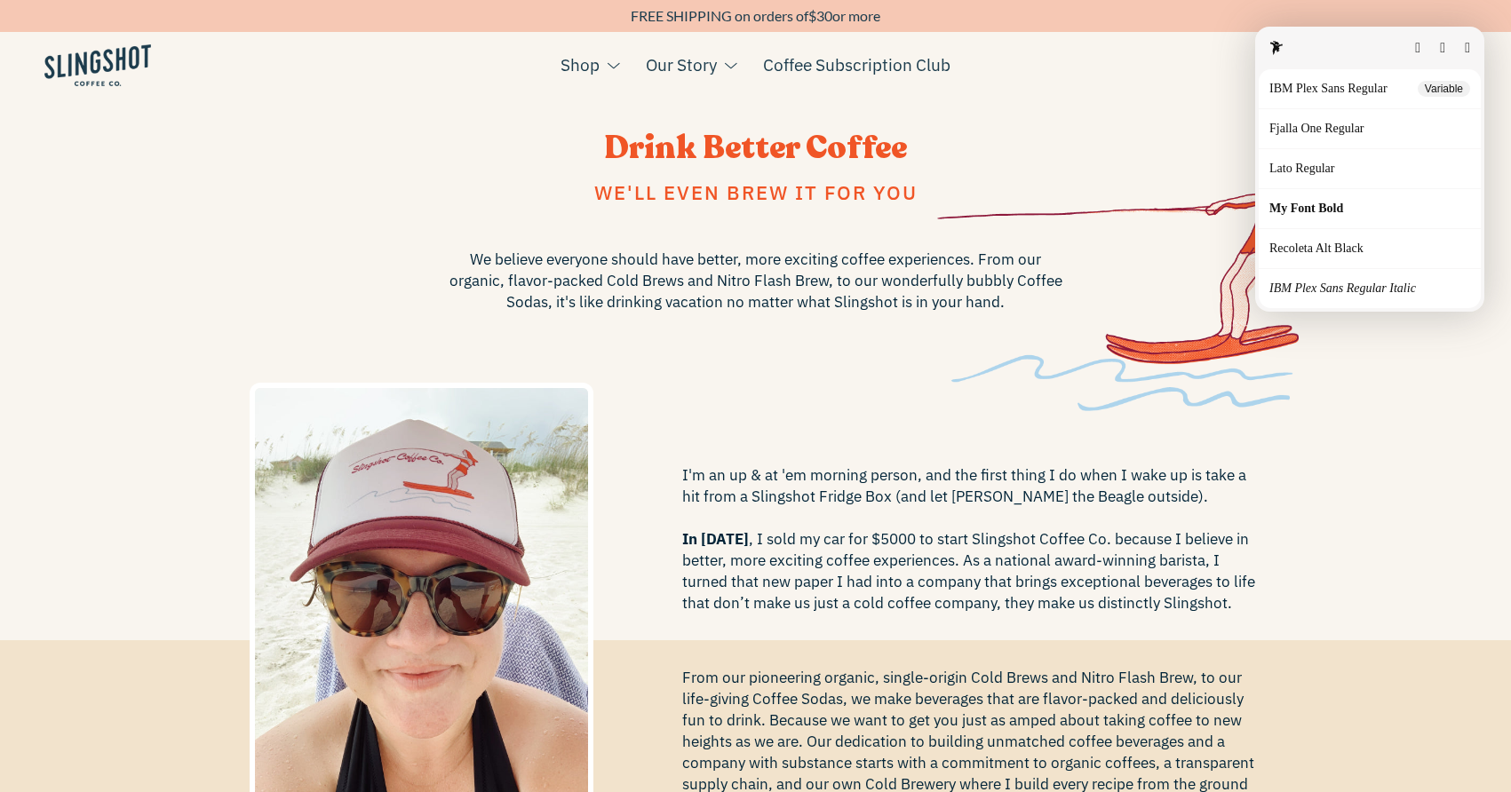
click at [1470, 44] on button "button" at bounding box center [1467, 48] width 5 height 14
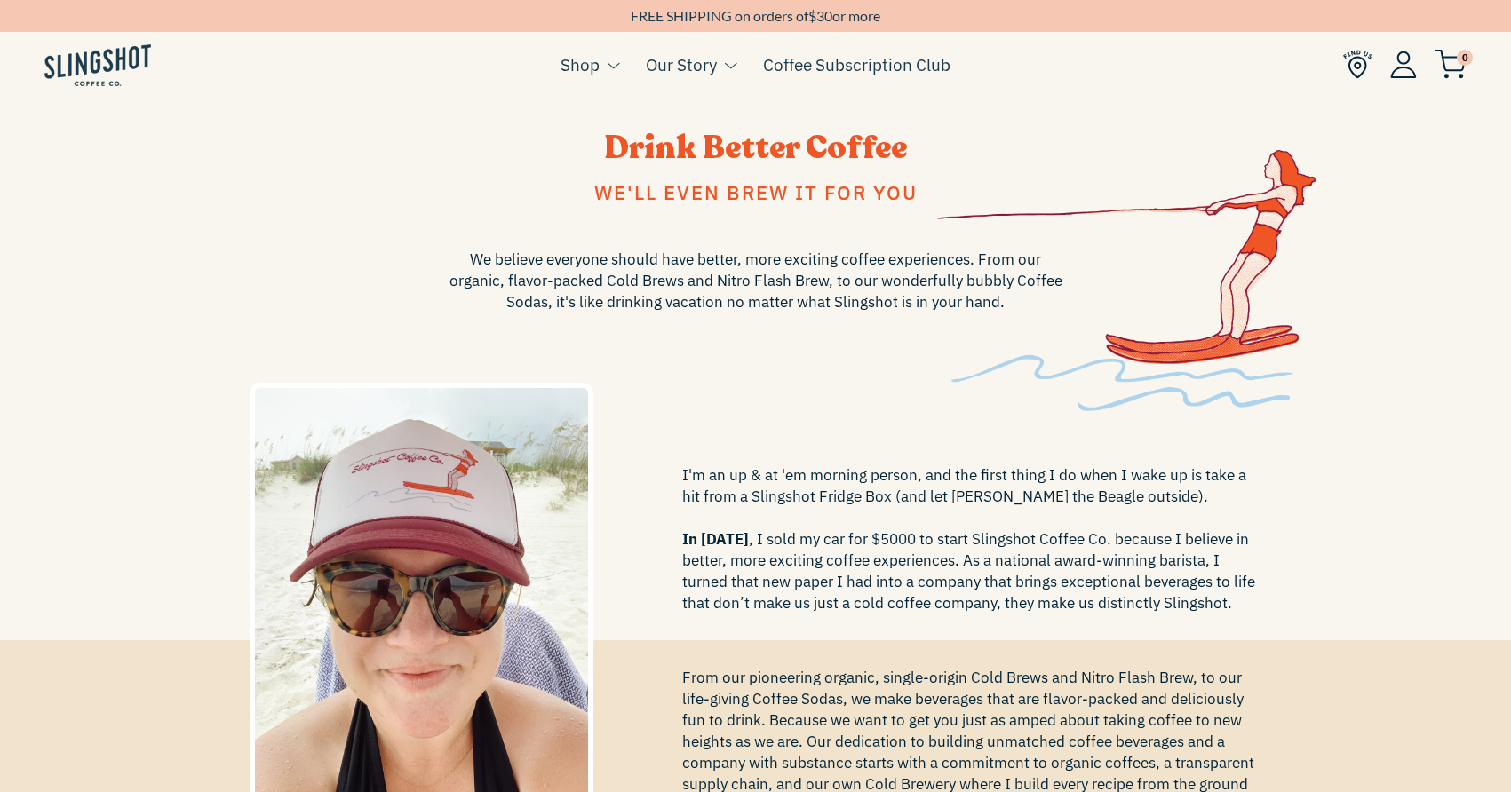
click at [150, 73] on img at bounding box center [97, 65] width 107 height 42
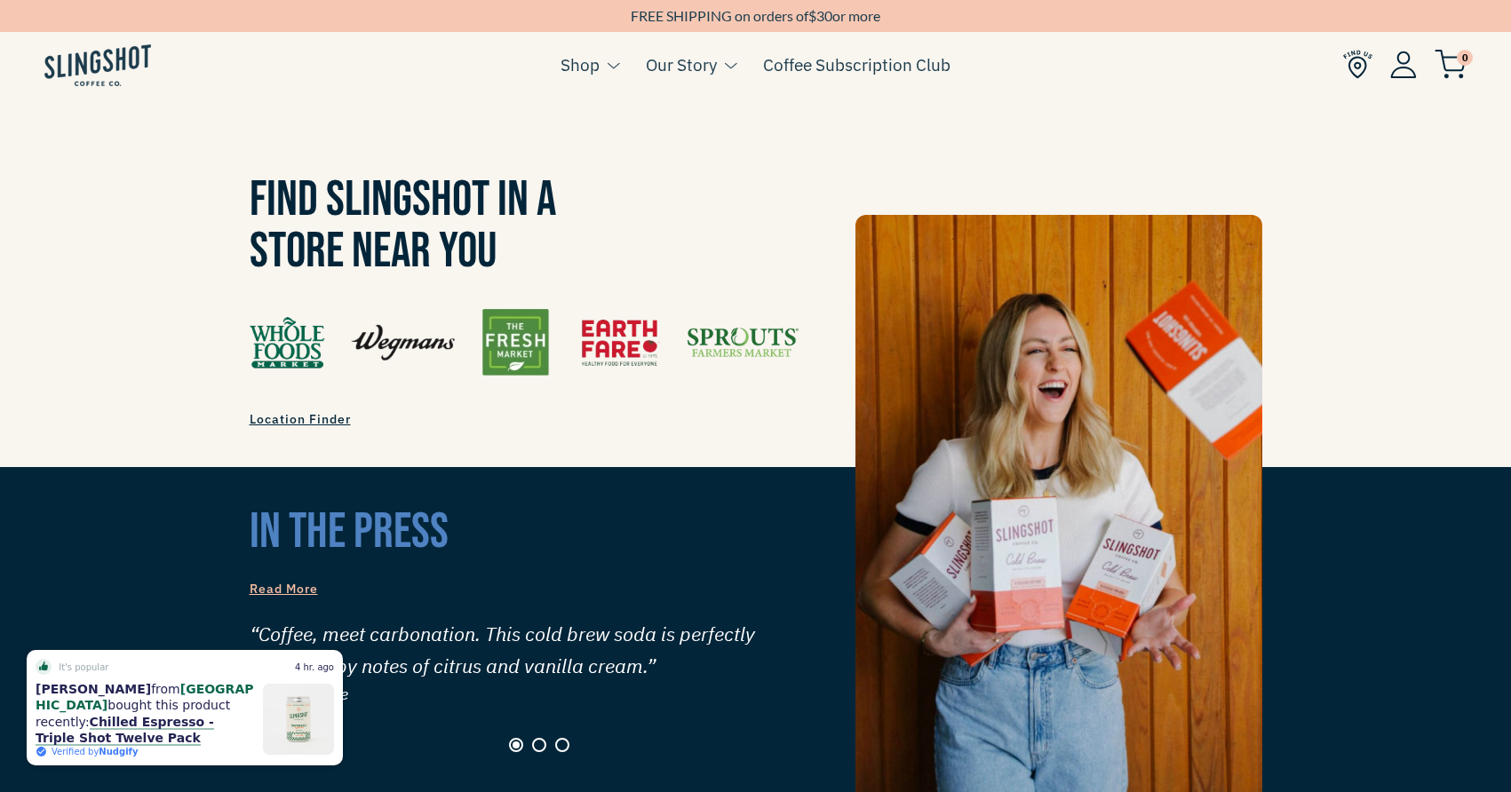
scroll to position [1504, 0]
